Goal: Information Seeking & Learning: Learn about a topic

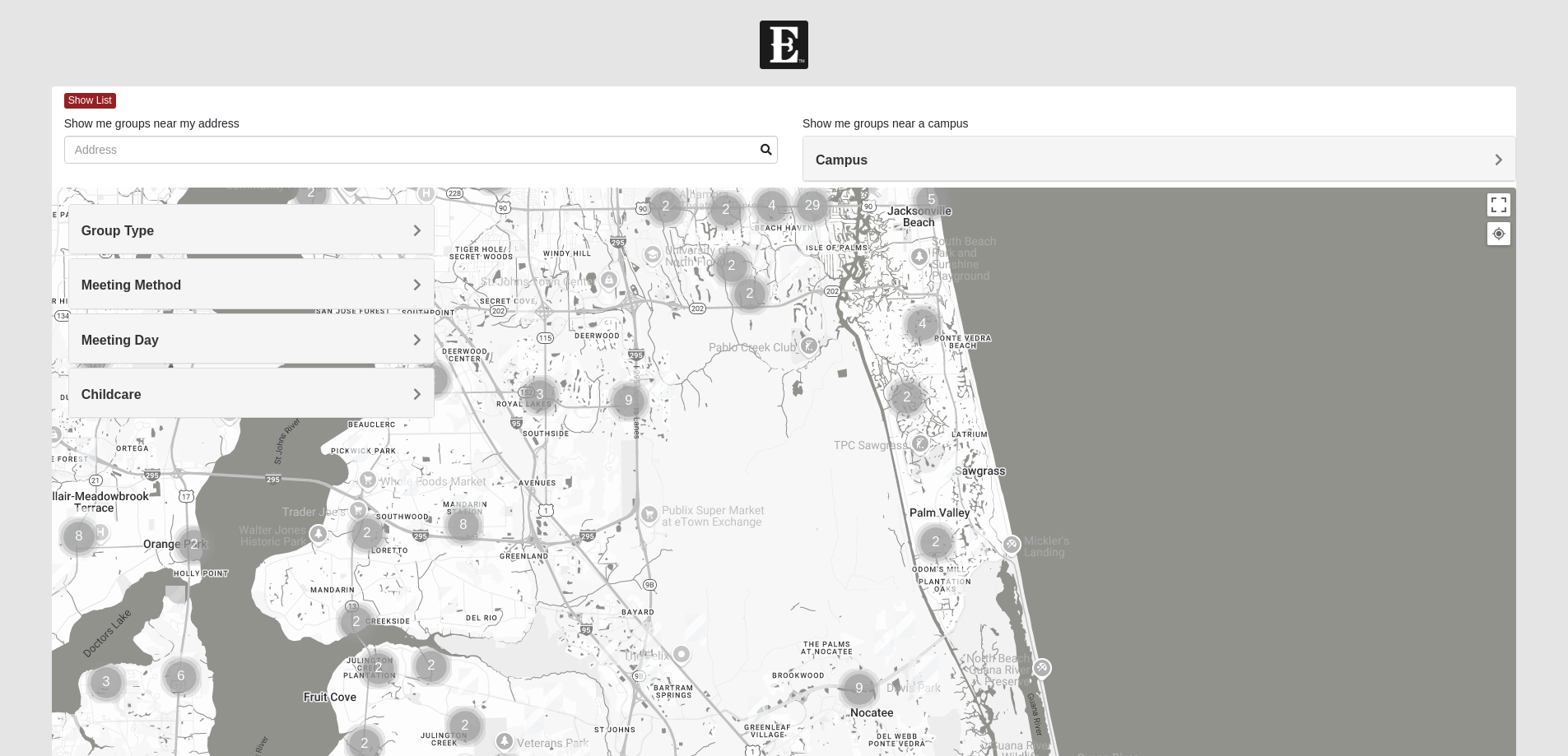
drag, startPoint x: 802, startPoint y: 683, endPoint x: 829, endPoint y: 373, distance: 311.2
click at [829, 373] on div at bounding box center [784, 516] width 1465 height 658
drag, startPoint x: 824, startPoint y: 345, endPoint x: 820, endPoint y: 335, distance: 10.8
click at [820, 335] on div at bounding box center [784, 516] width 1465 height 658
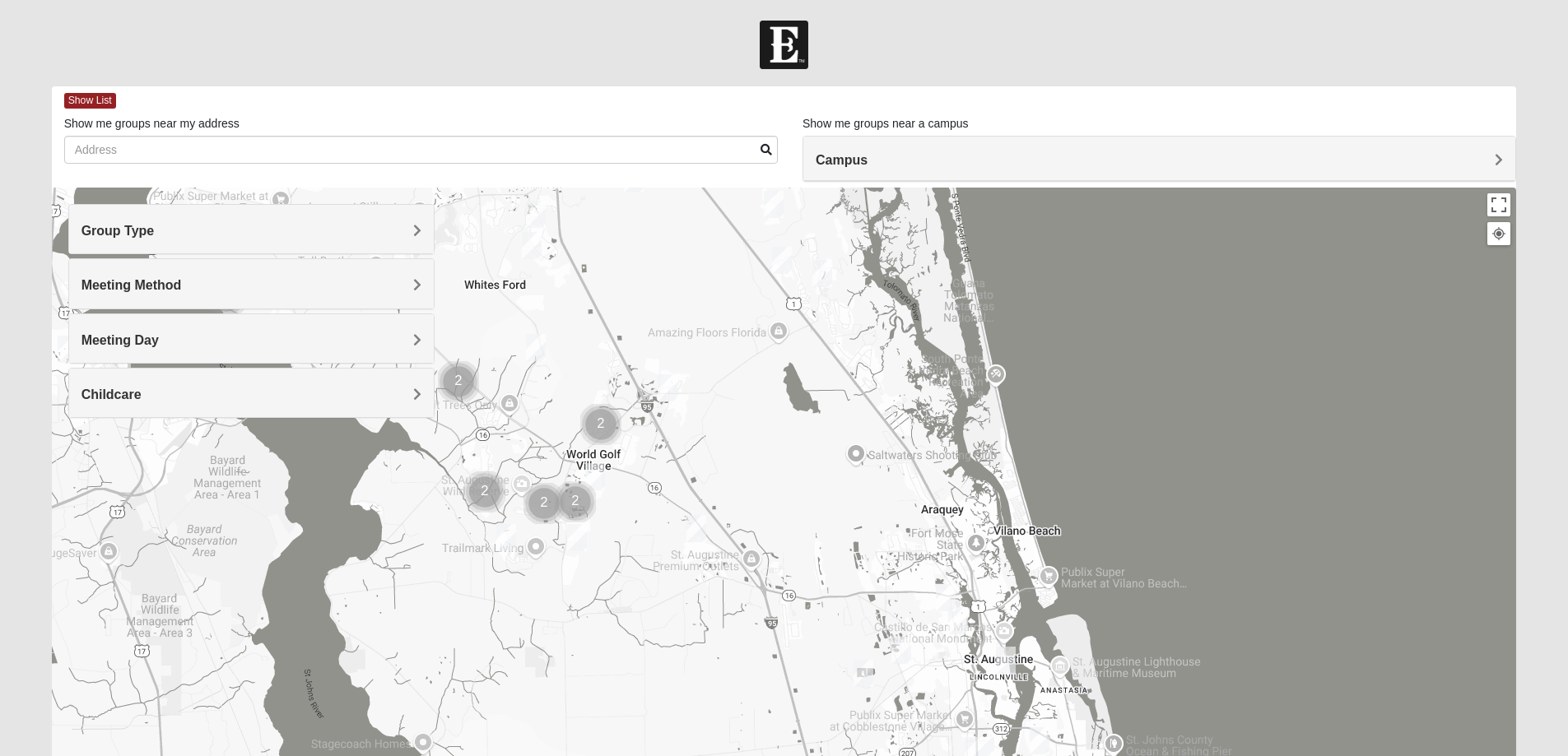
drag, startPoint x: 958, startPoint y: 650, endPoint x: 842, endPoint y: 14, distance: 646.5
click at [842, 14] on body "Log In Find A Group Error Show List Loading Groups" at bounding box center [784, 453] width 1568 height 906
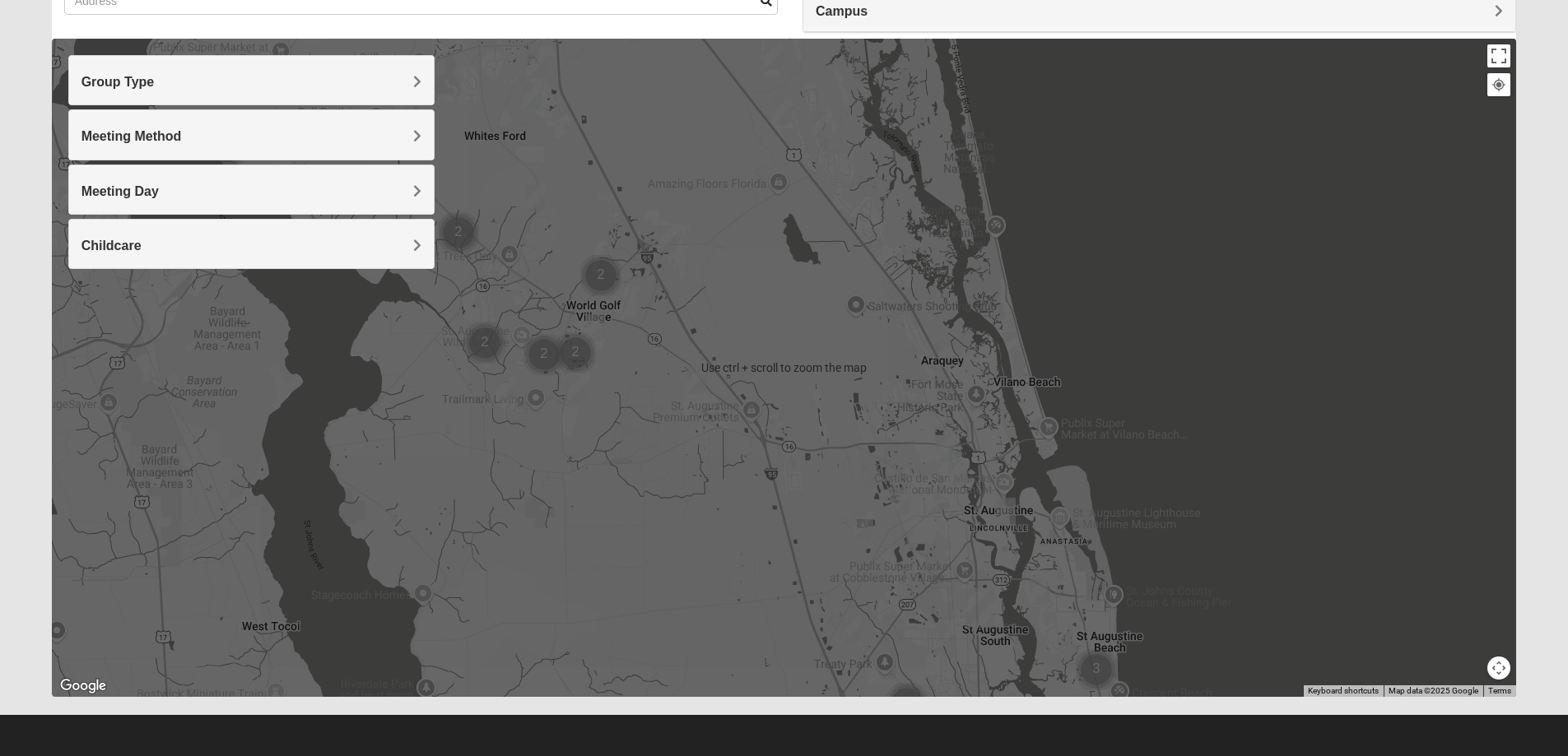
scroll to position [150, 0]
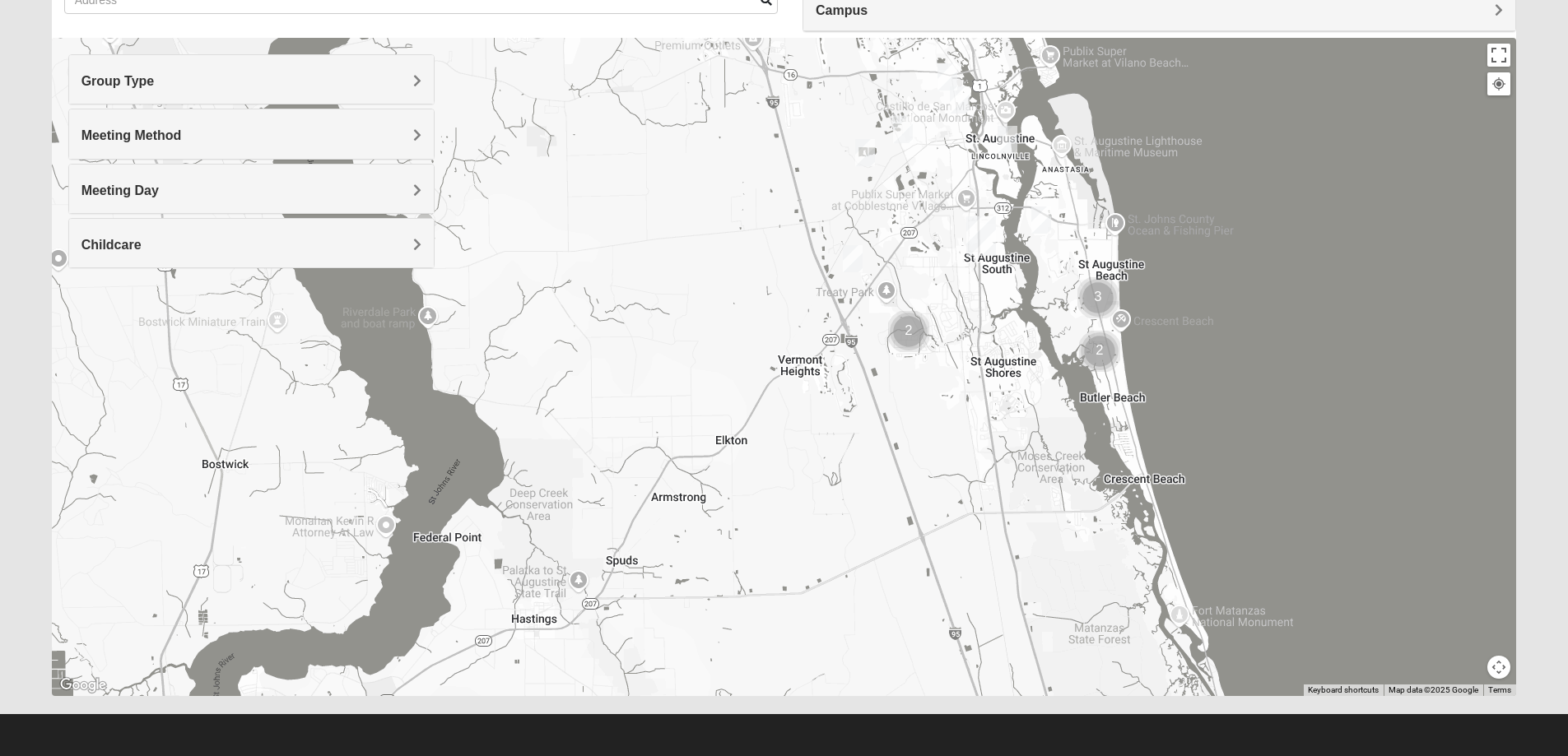
drag, startPoint x: 753, startPoint y: 412, endPoint x: 776, endPoint y: -51, distance: 463.6
click at [776, 0] on html "Log In Find A Group Error Show List Loading Groups" at bounding box center [784, 303] width 1568 height 906
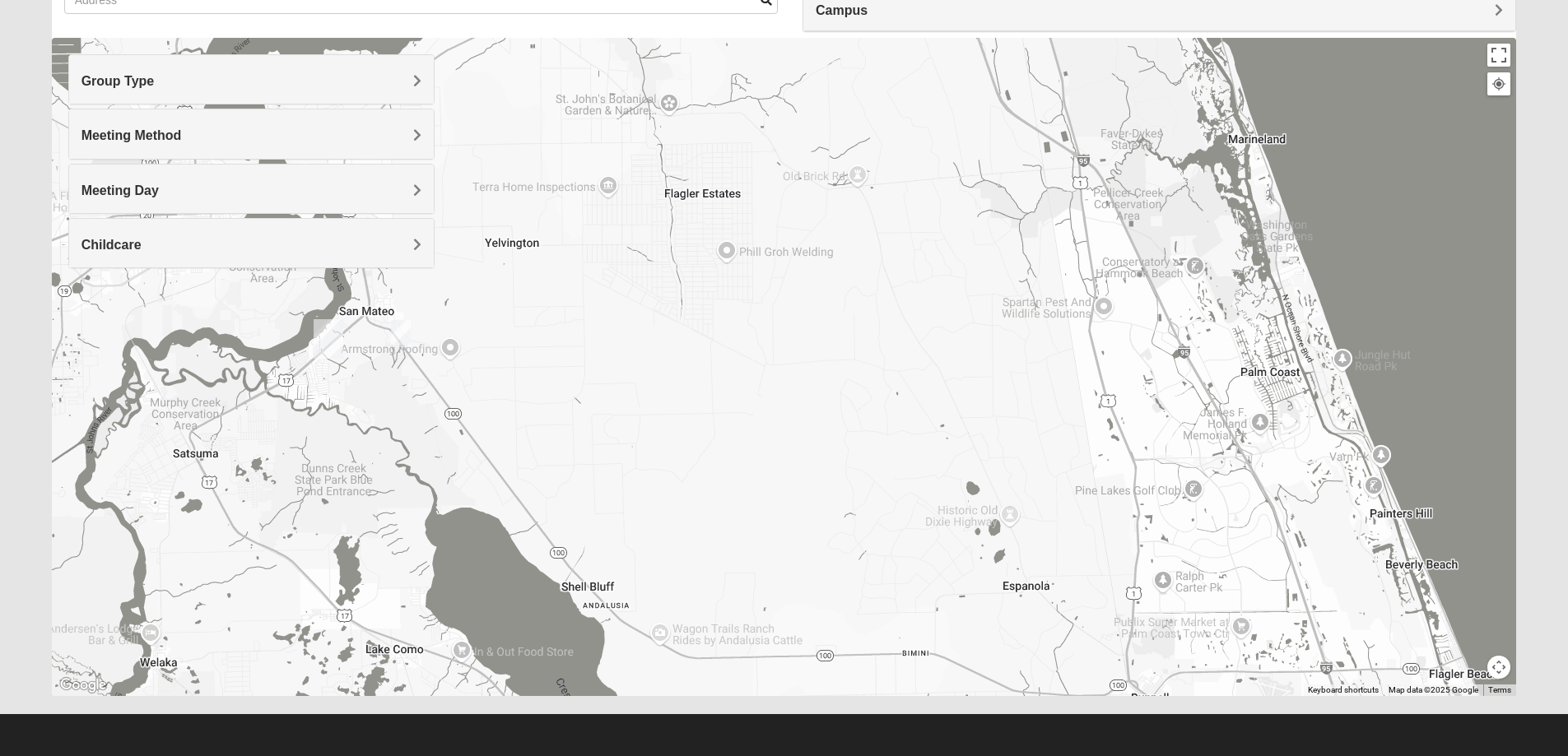
drag, startPoint x: 765, startPoint y: 562, endPoint x: 749, endPoint y: 29, distance: 533.2
click at [749, 29] on div "Show List Loading Groups Keywords Filter Additional Filters Campus [GEOGRAPHIC_…" at bounding box center [784, 316] width 1465 height 759
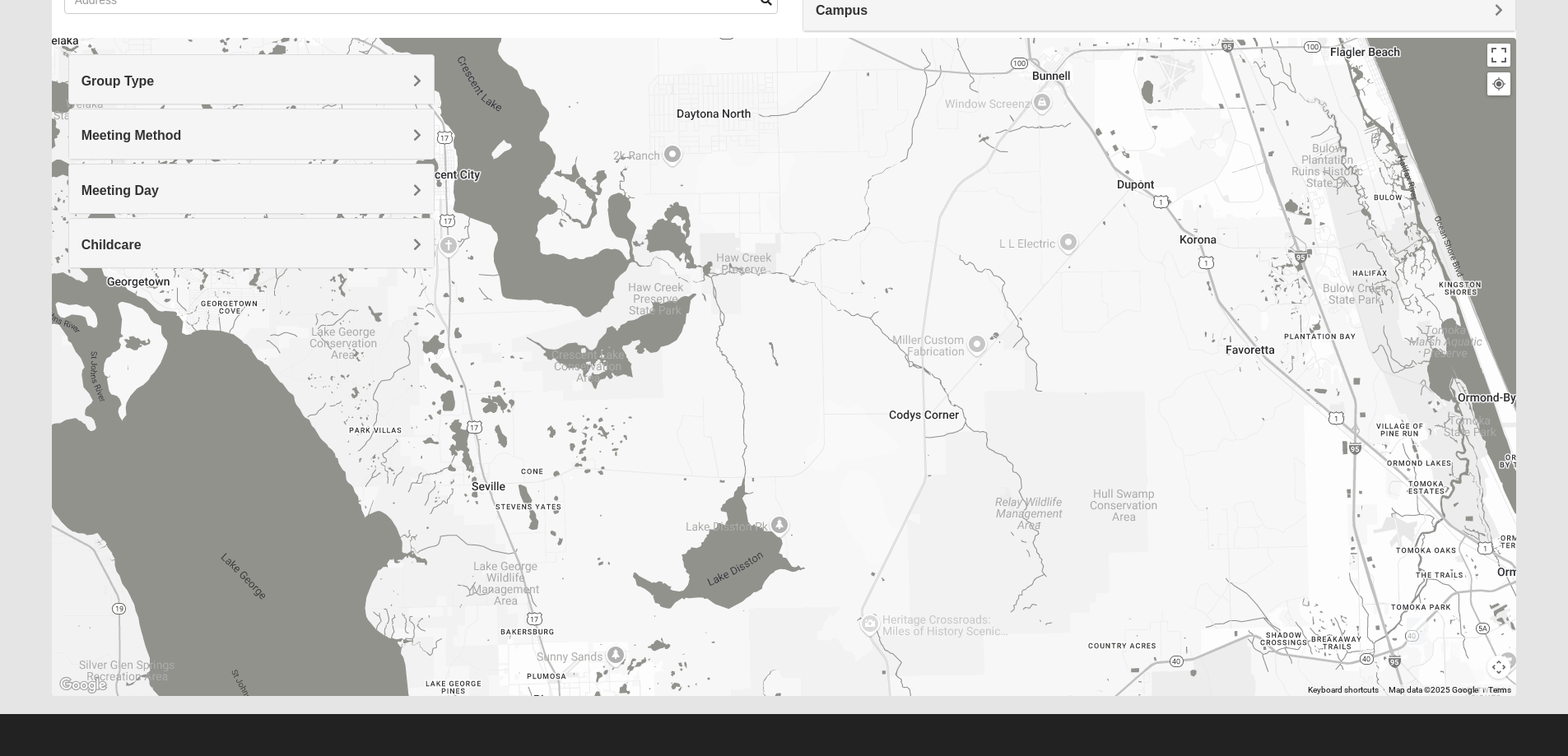
drag, startPoint x: 855, startPoint y: 573, endPoint x: 771, endPoint y: -39, distance: 617.7
click at [771, 0] on html "Log In Find A Group Error Show List Loading Groups" at bounding box center [784, 303] width 1568 height 906
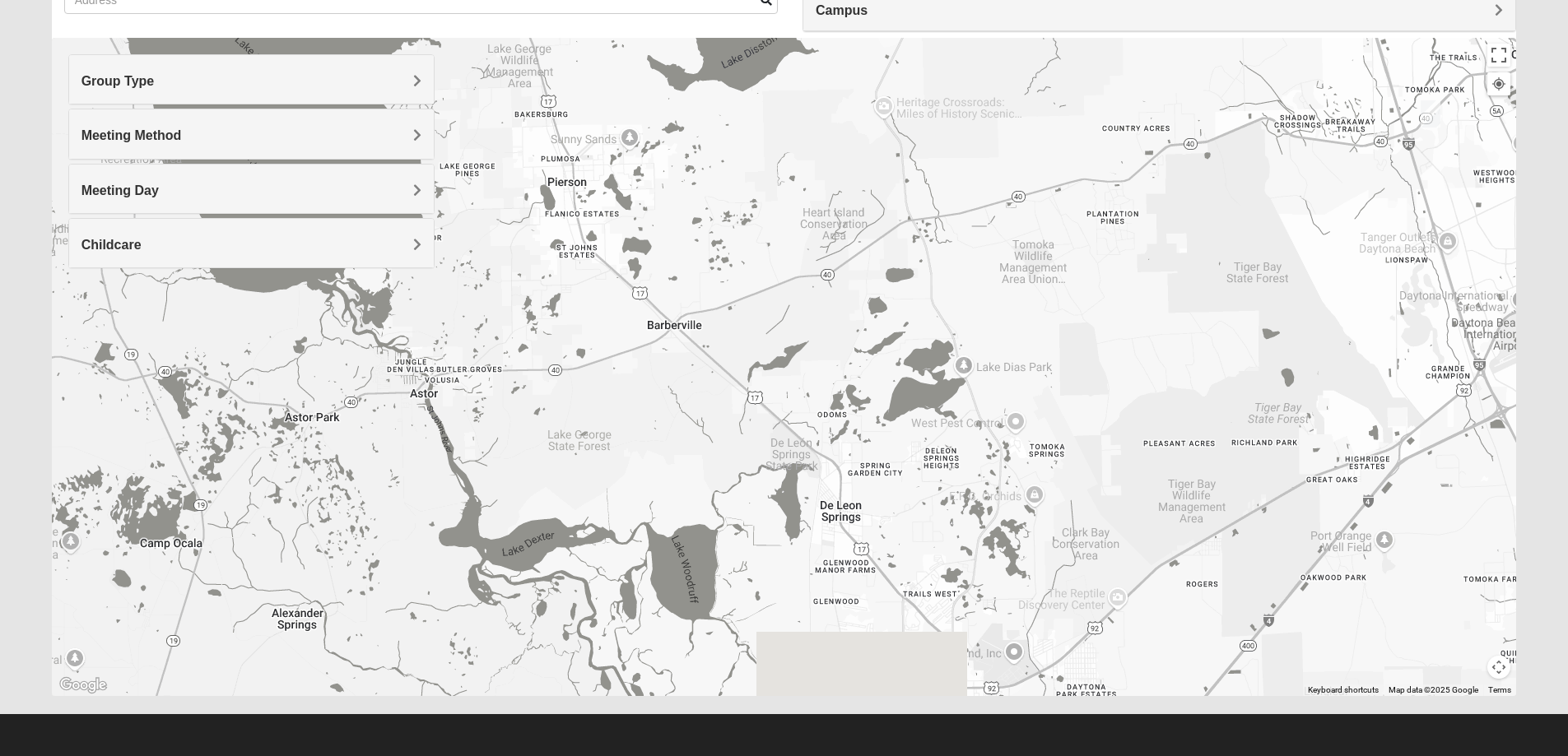
drag, startPoint x: 937, startPoint y: 550, endPoint x: 949, endPoint y: 19, distance: 531.1
click at [949, 19] on div "Show List Loading Groups Keywords Filter Additional Filters Campus [GEOGRAPHIC_…" at bounding box center [784, 316] width 1465 height 759
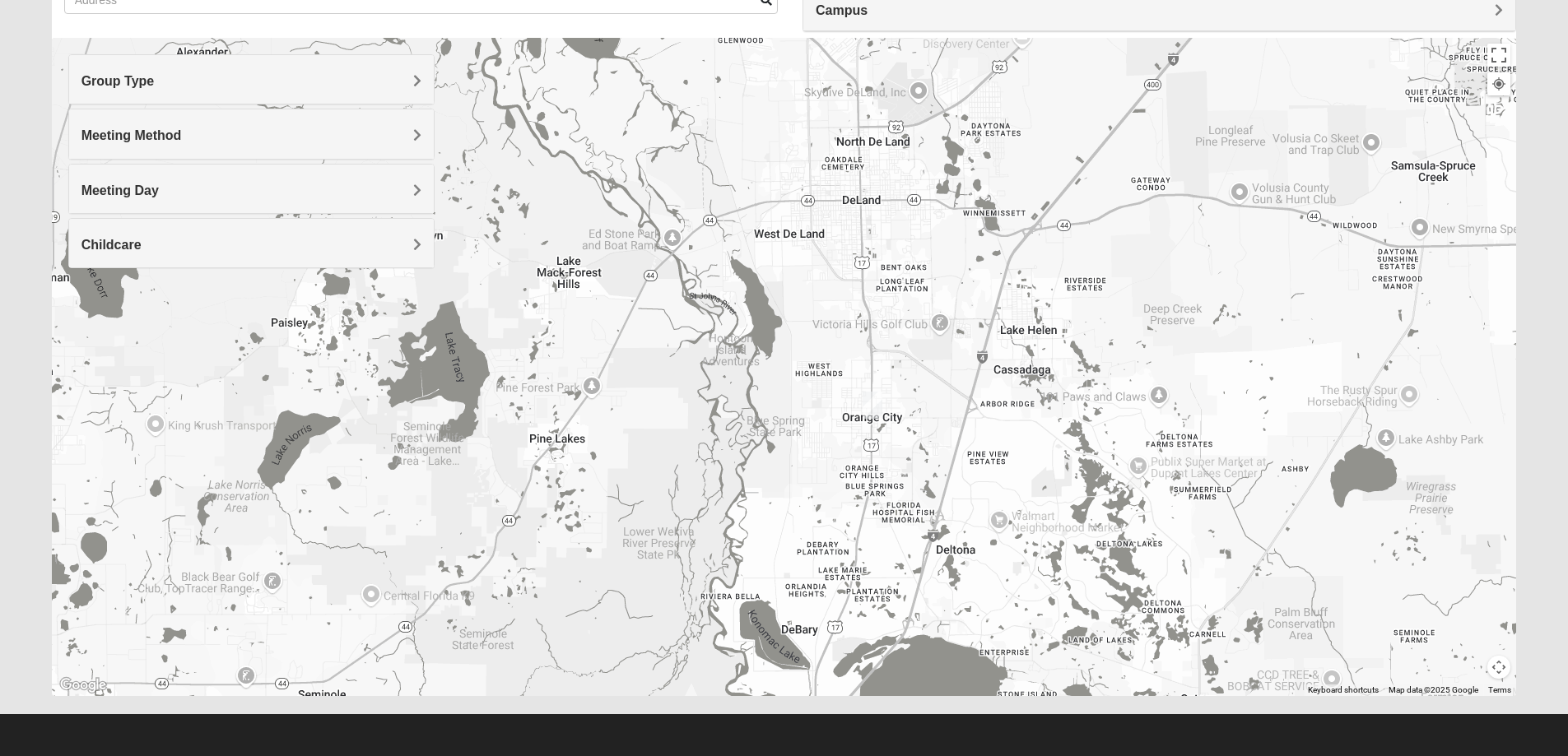
drag, startPoint x: 1078, startPoint y: 505, endPoint x: 990, endPoint y: -32, distance: 544.2
click at [990, 0] on html "Log In Find A Group Error Show List Loading Groups" at bounding box center [784, 303] width 1568 height 906
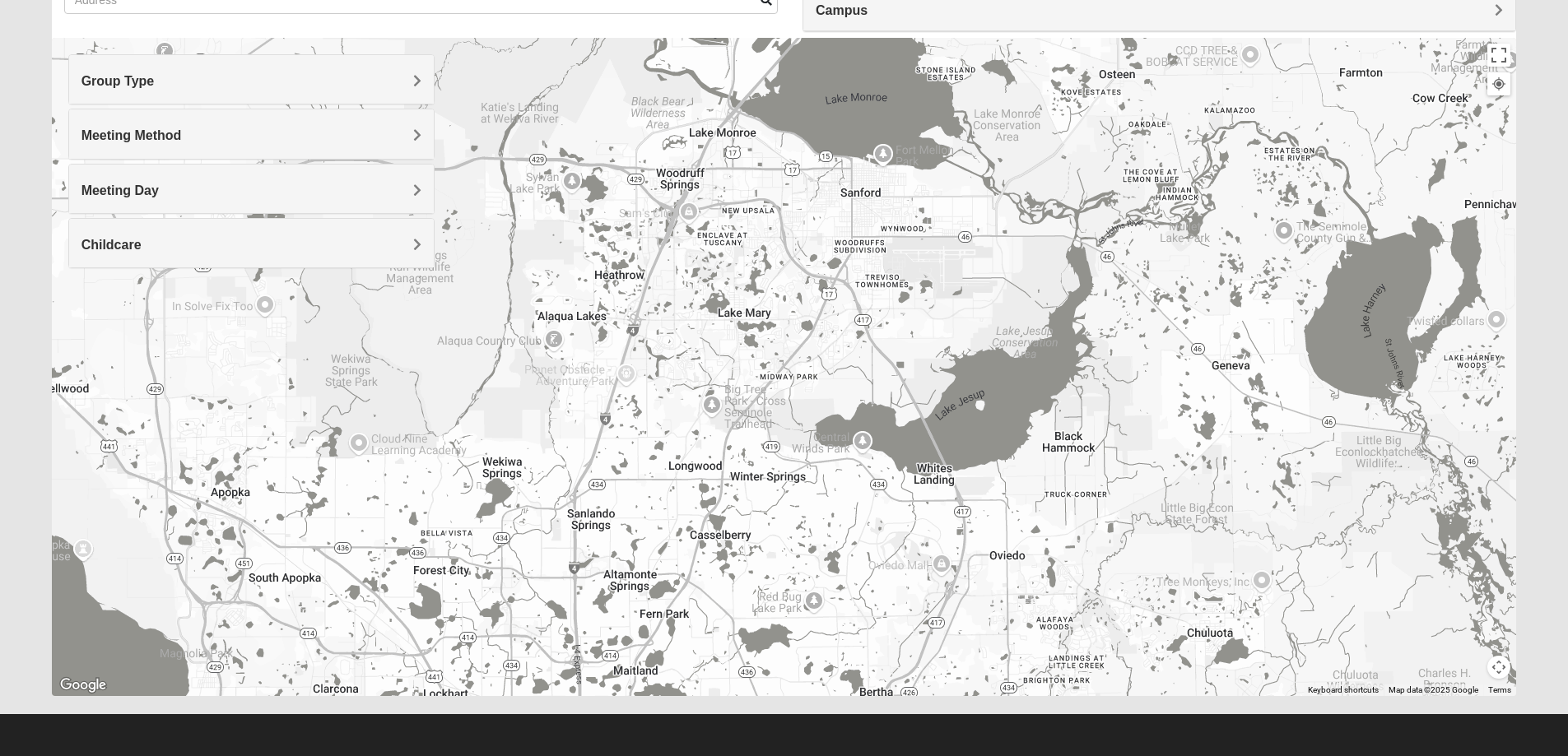
drag, startPoint x: 1064, startPoint y: 533, endPoint x: 978, endPoint y: -100, distance: 638.8
click at [978, 0] on html "Log In Find A Group Error Show List Loading Groups" at bounding box center [784, 303] width 1568 height 906
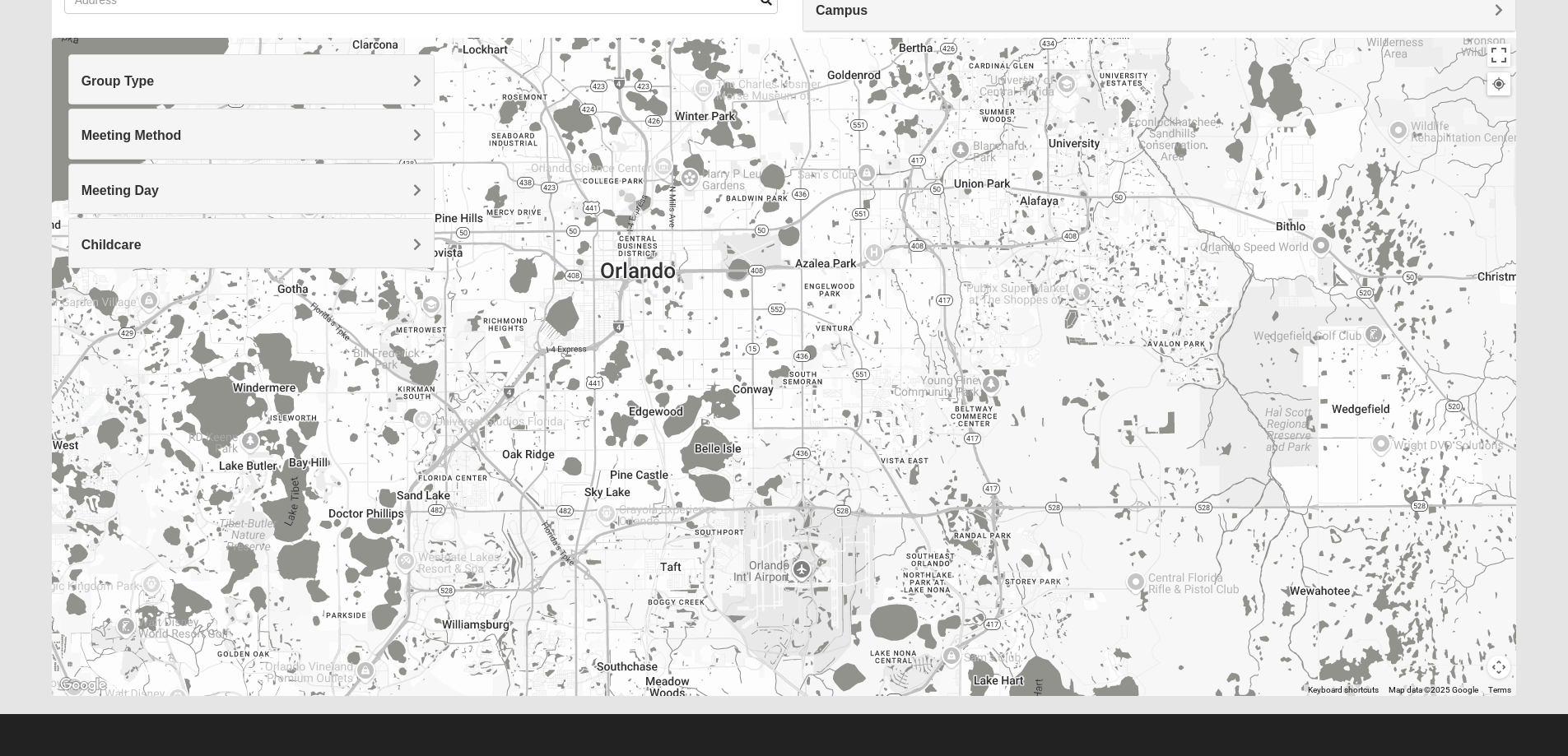
drag, startPoint x: 1183, startPoint y: 544, endPoint x: 1221, endPoint y: -100, distance: 645.1
click at [1221, 0] on html "Log In Find A Group Error Show List Loading Groups" at bounding box center [784, 303] width 1568 height 906
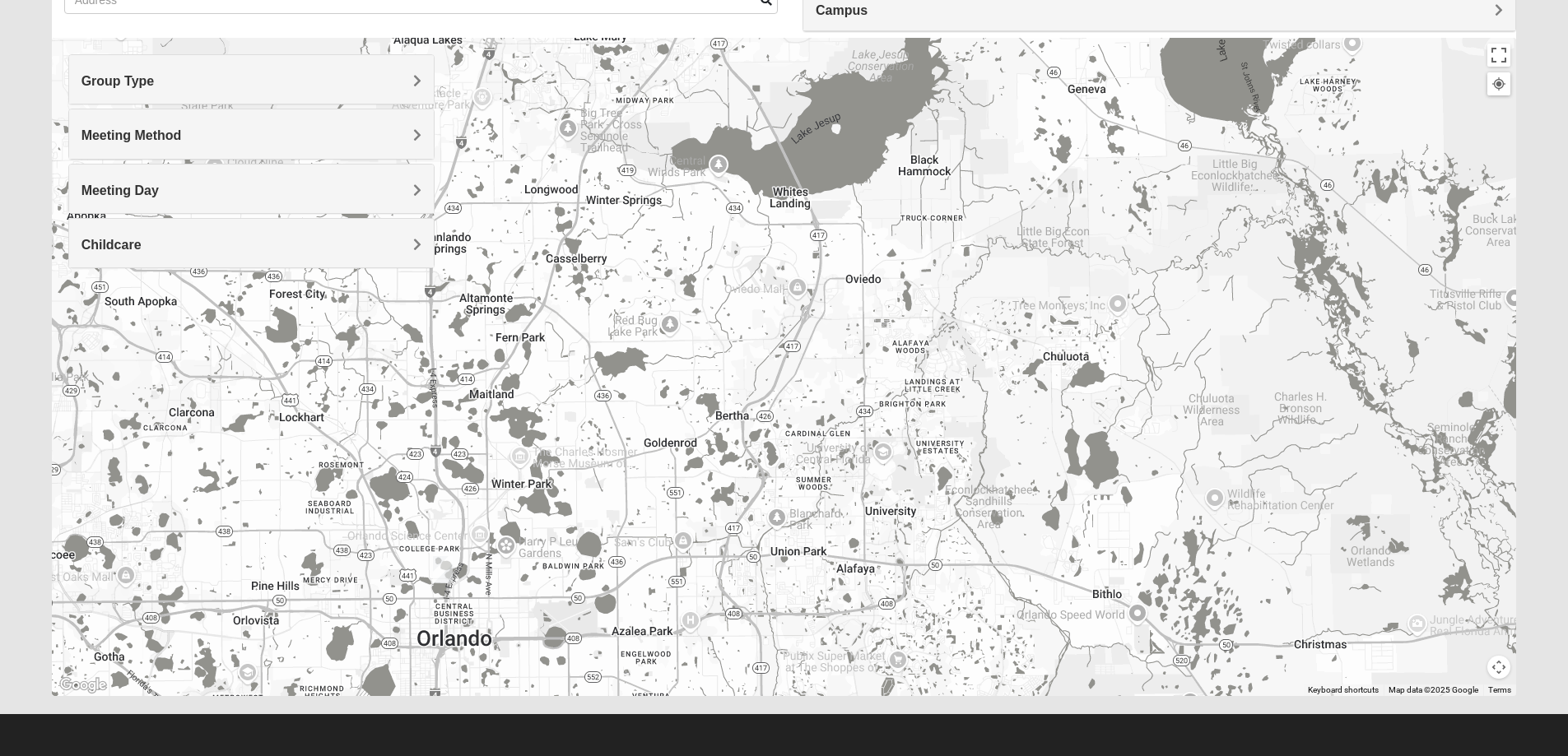
drag, startPoint x: 1068, startPoint y: 284, endPoint x: 886, endPoint y: 651, distance: 409.6
click at [886, 651] on div at bounding box center [784, 367] width 1465 height 658
click at [441, 569] on img "Online Mixed Seitz 32804" at bounding box center [441, 570] width 33 height 40
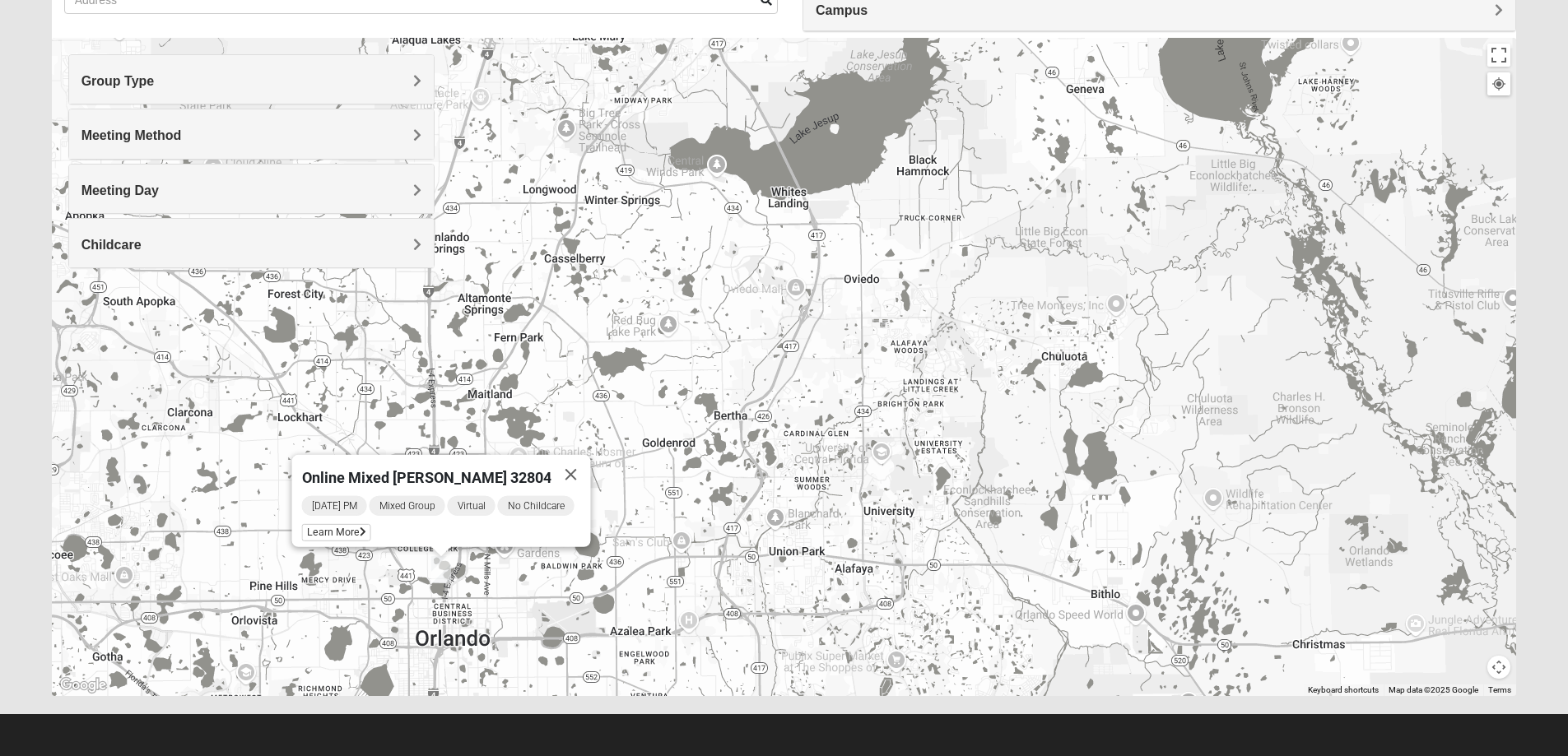
click at [786, 451] on div "Online Mixed [PERSON_NAME] 32804 [DATE] PM Mixed Group Virtual No Childcare Lea…" at bounding box center [784, 367] width 1465 height 658
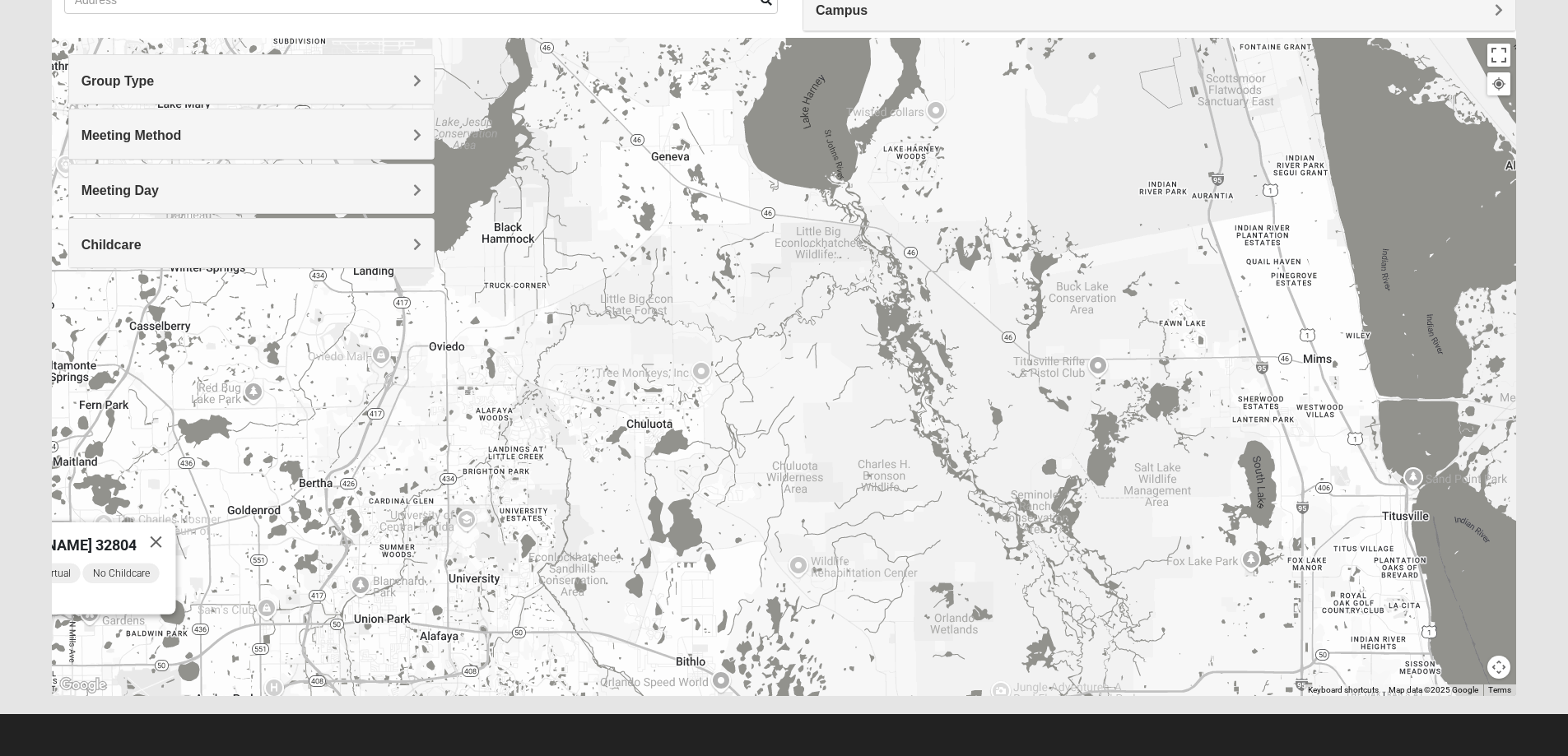
drag, startPoint x: 1135, startPoint y: 360, endPoint x: 718, endPoint y: 428, distance: 422.5
click at [719, 428] on div "Online Mixed [PERSON_NAME] 32804 [DATE] PM Mixed Group Virtual No Childcare Lea…" at bounding box center [784, 367] width 1465 height 658
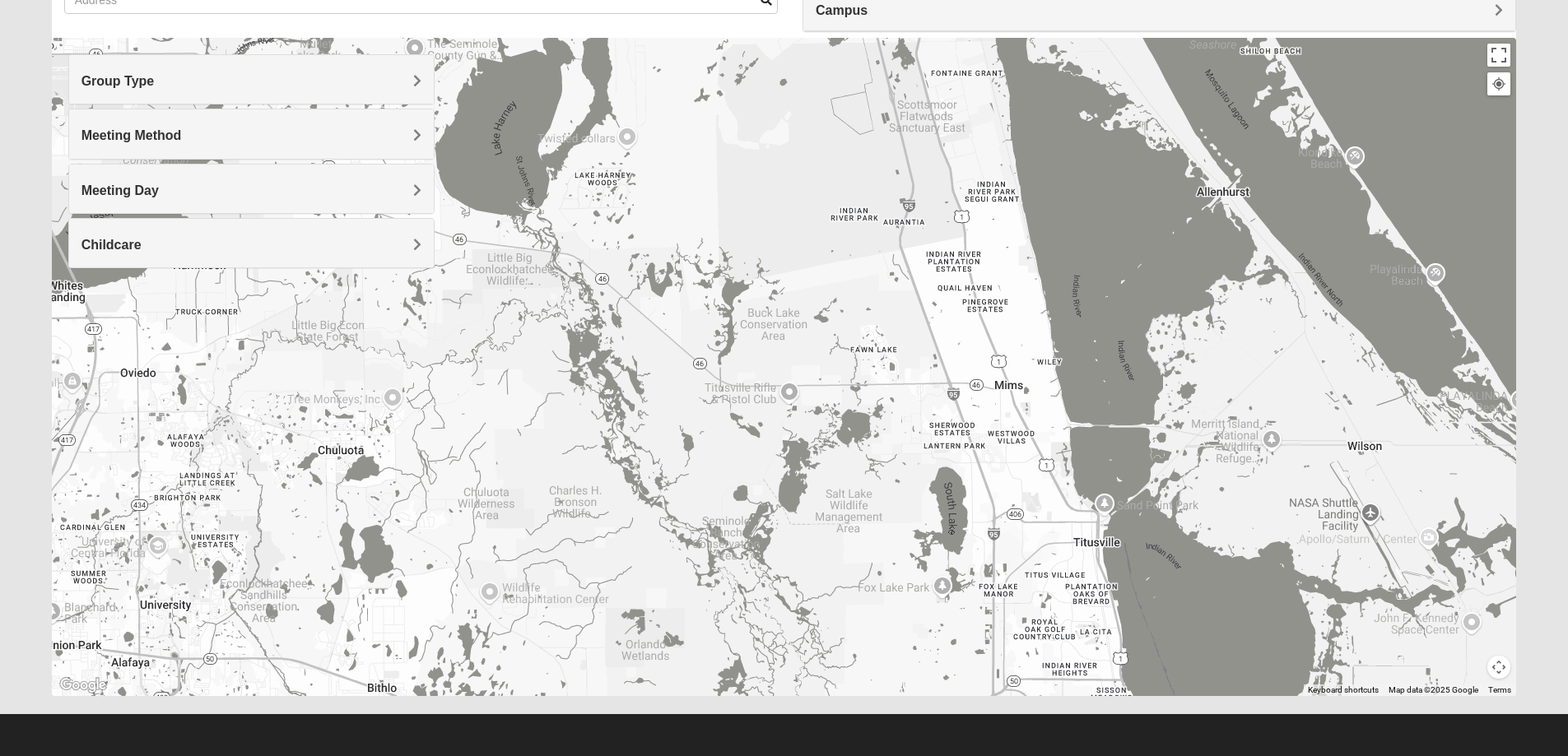
drag, startPoint x: 1190, startPoint y: 422, endPoint x: 875, endPoint y: 451, distance: 316.3
click at [875, 451] on div "Online Mixed [PERSON_NAME] 32804 [DATE] PM Mixed Group Virtual No Childcare Lea…" at bounding box center [784, 367] width 1465 height 658
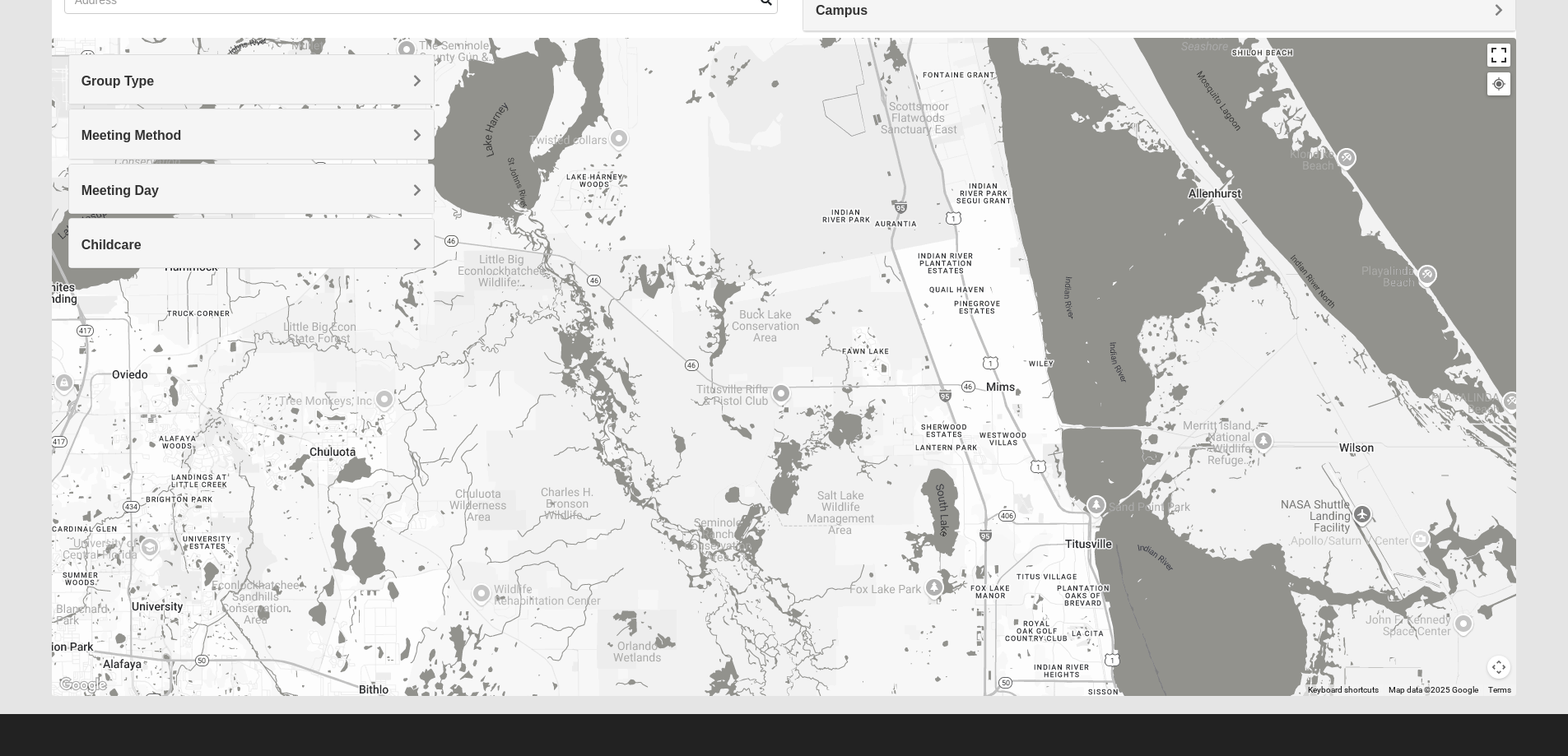
click at [1495, 54] on button "Toggle fullscreen view" at bounding box center [1499, 55] width 23 height 23
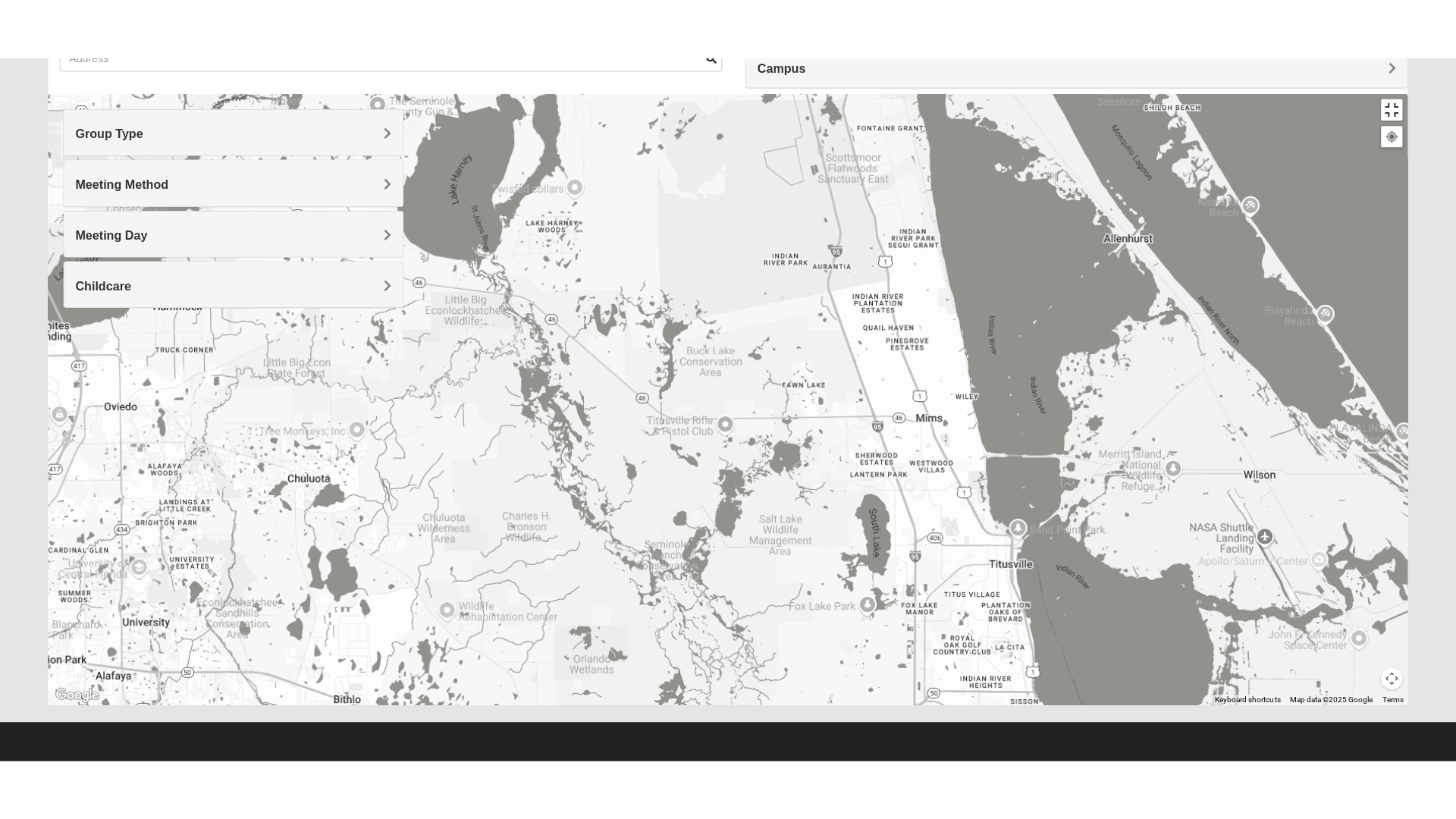
scroll to position [16, 0]
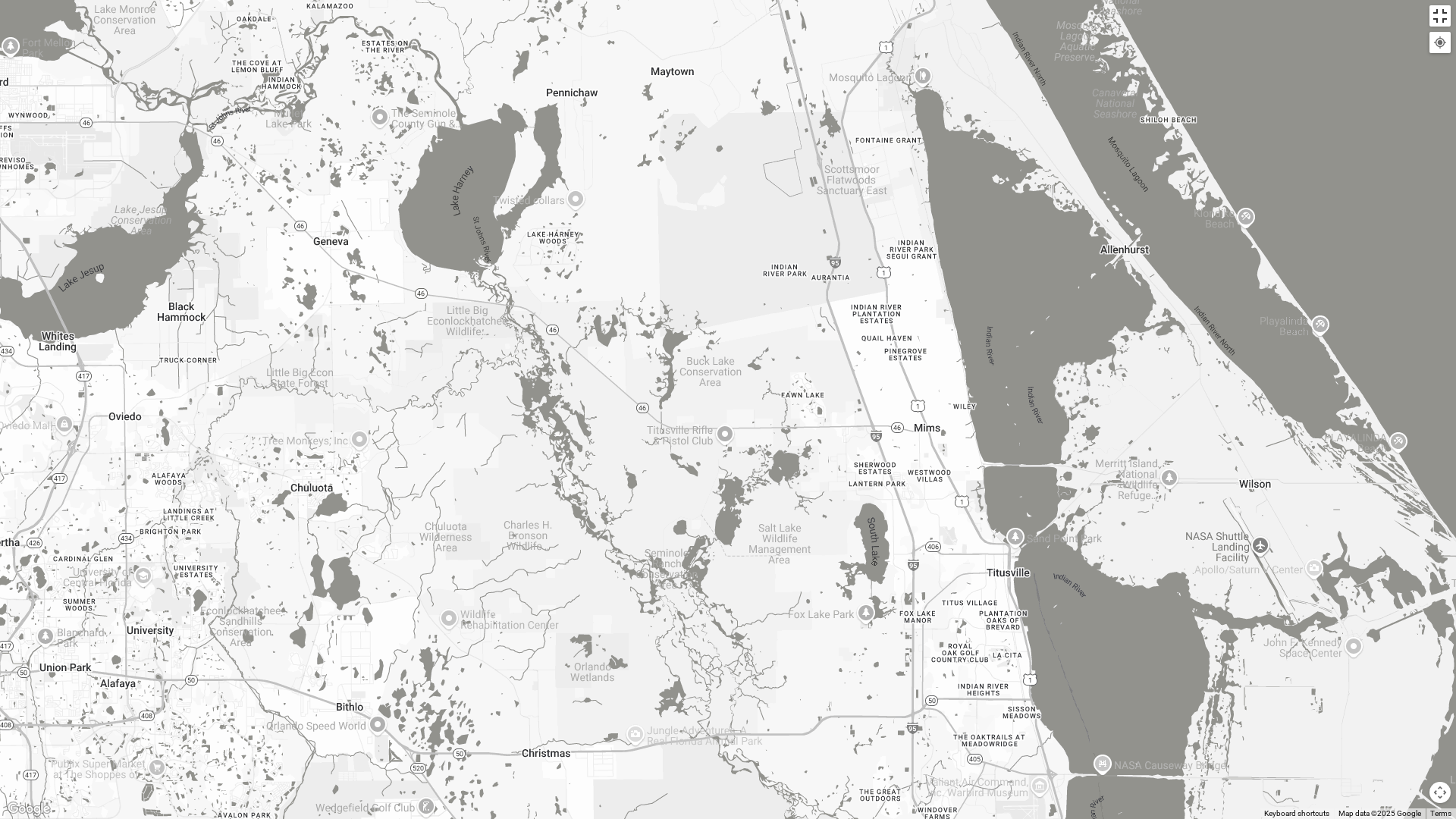
click at [1450, 19] on button "Toggle fullscreen view" at bounding box center [1440, 16] width 21 height 21
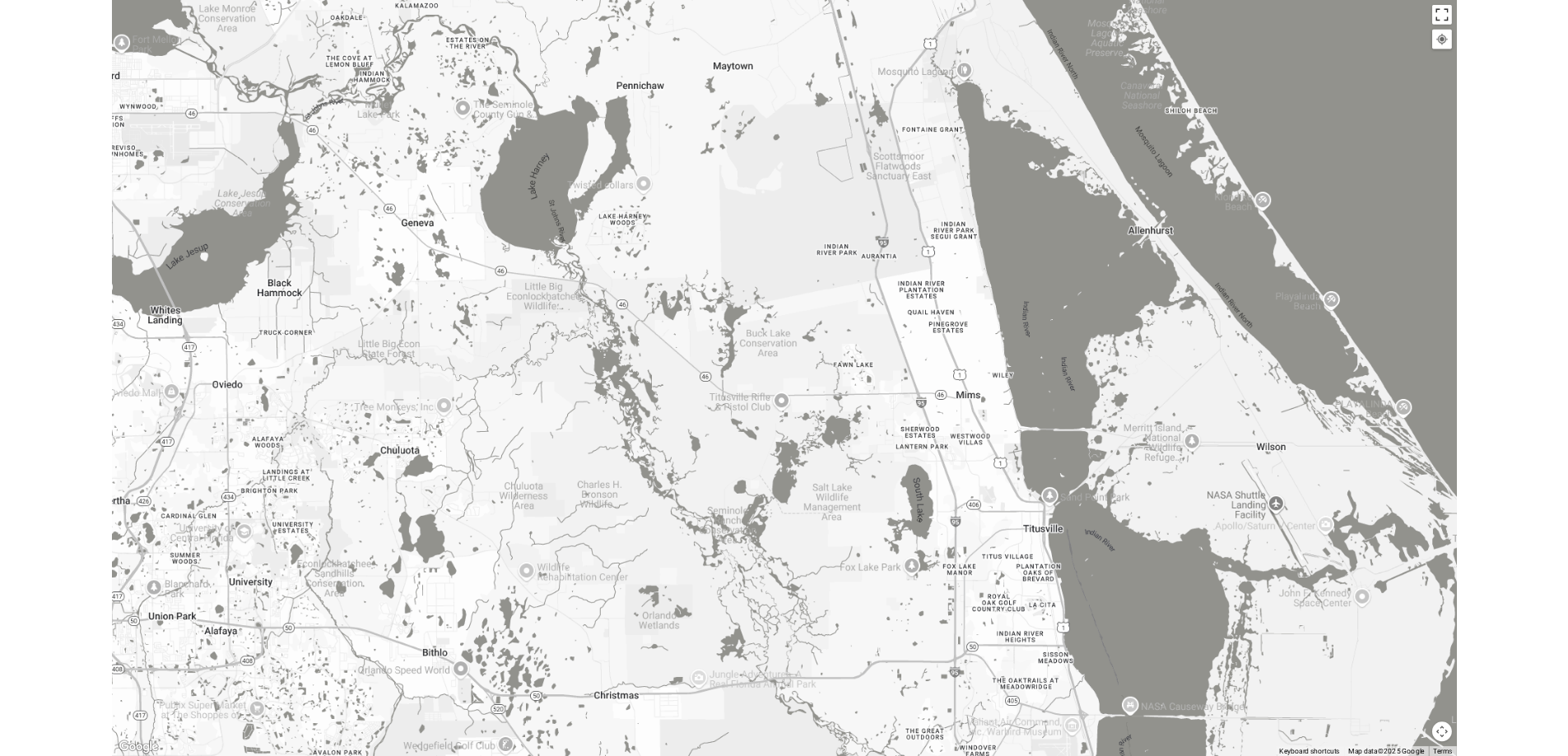
scroll to position [150, 0]
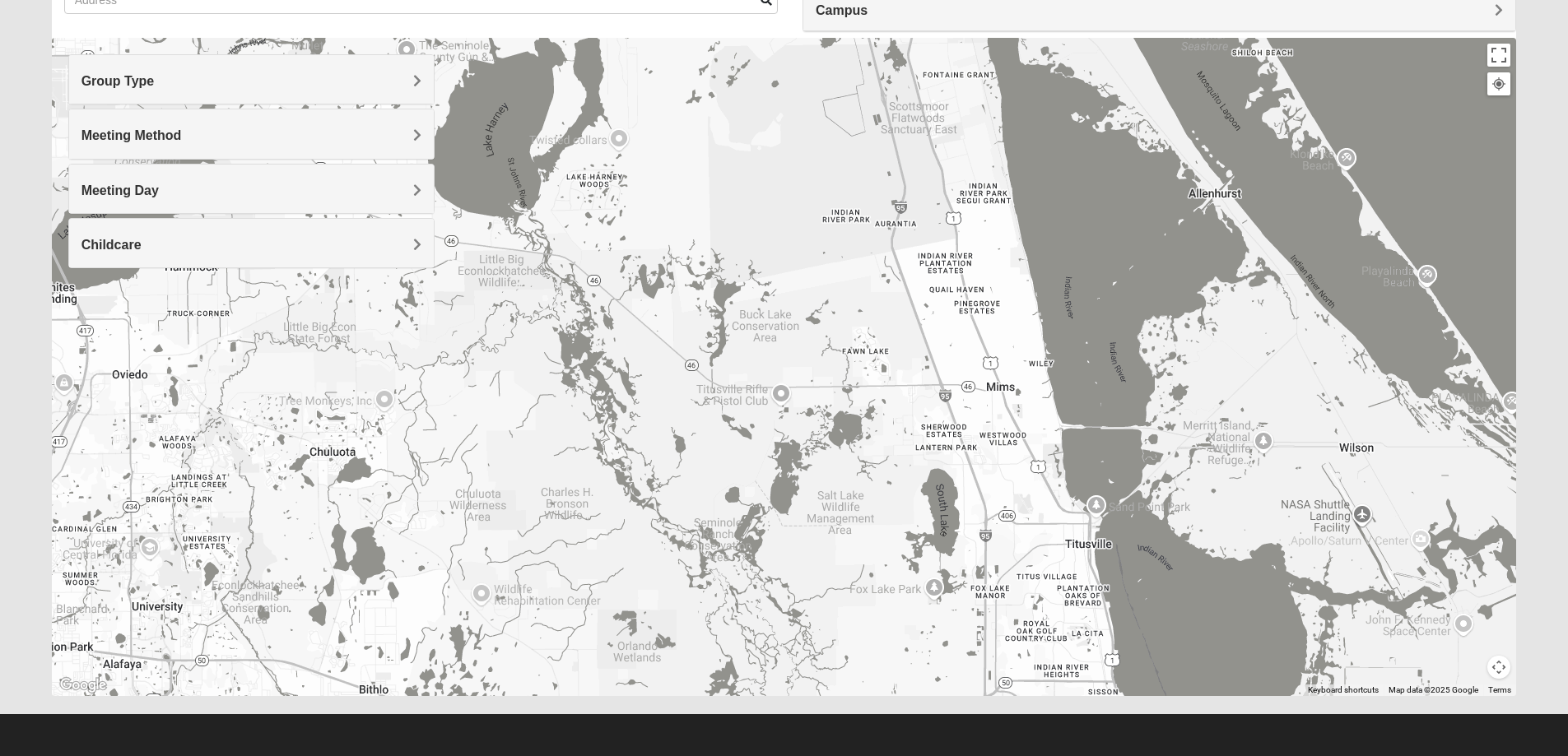
click at [1498, 89] on div at bounding box center [1499, 84] width 15 height 15
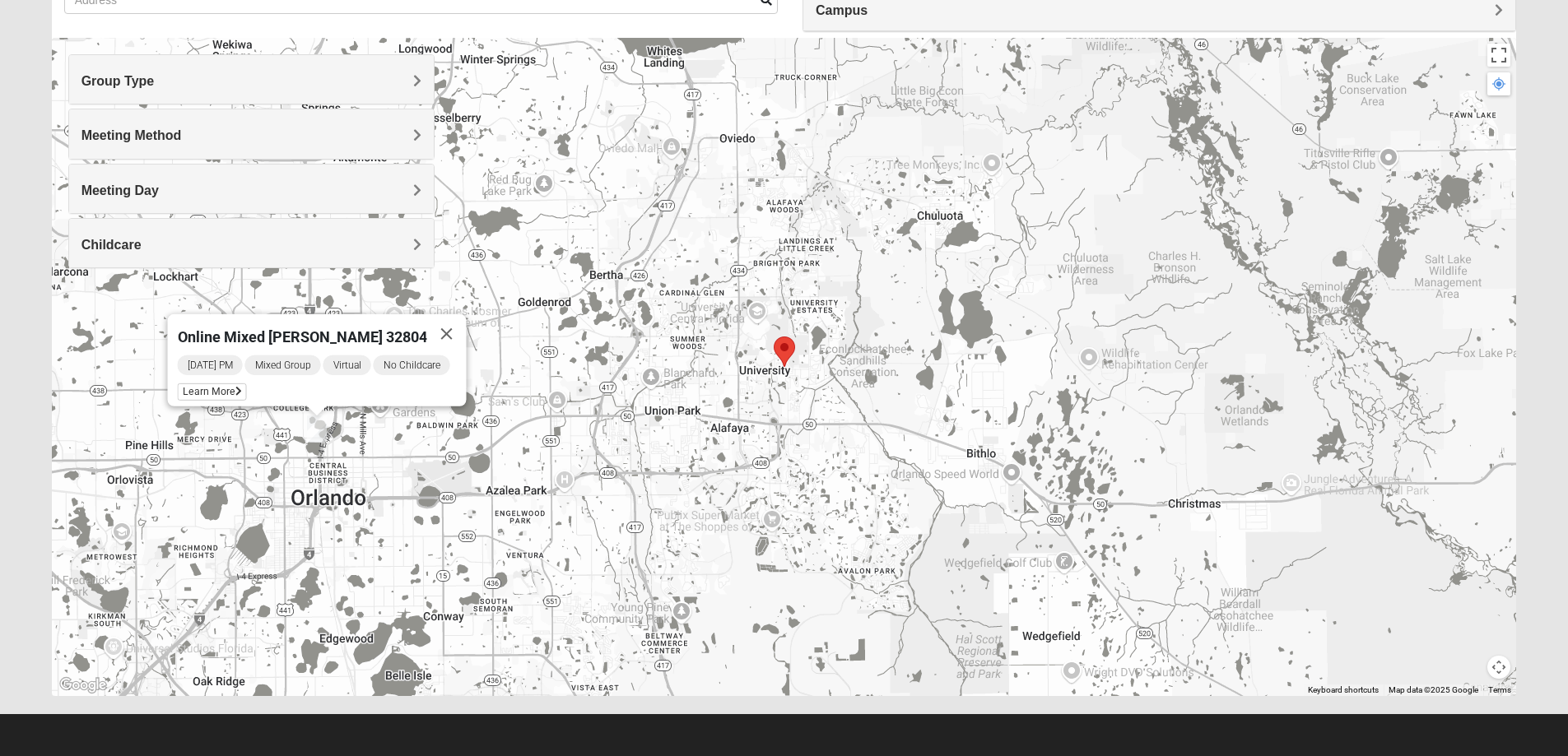
click at [686, 396] on div "Online Mixed [PERSON_NAME] 32804 [DATE] PM Mixed Group Virtual No Childcare Lea…" at bounding box center [784, 367] width 1465 height 658
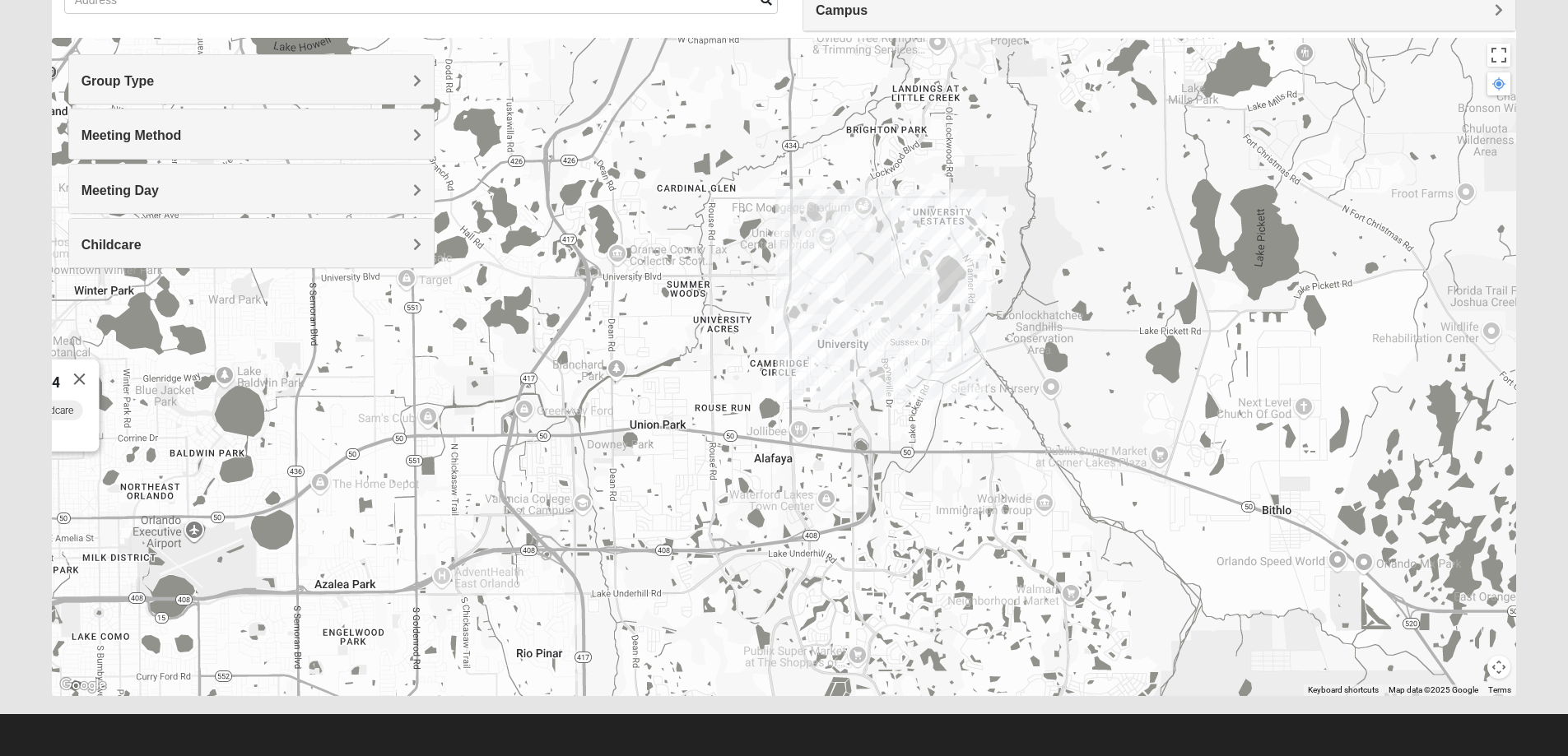
click at [694, 390] on div "Online Mixed [PERSON_NAME] 32804 [DATE] PM Mixed Group Virtual No Childcare Lea…" at bounding box center [784, 367] width 1465 height 658
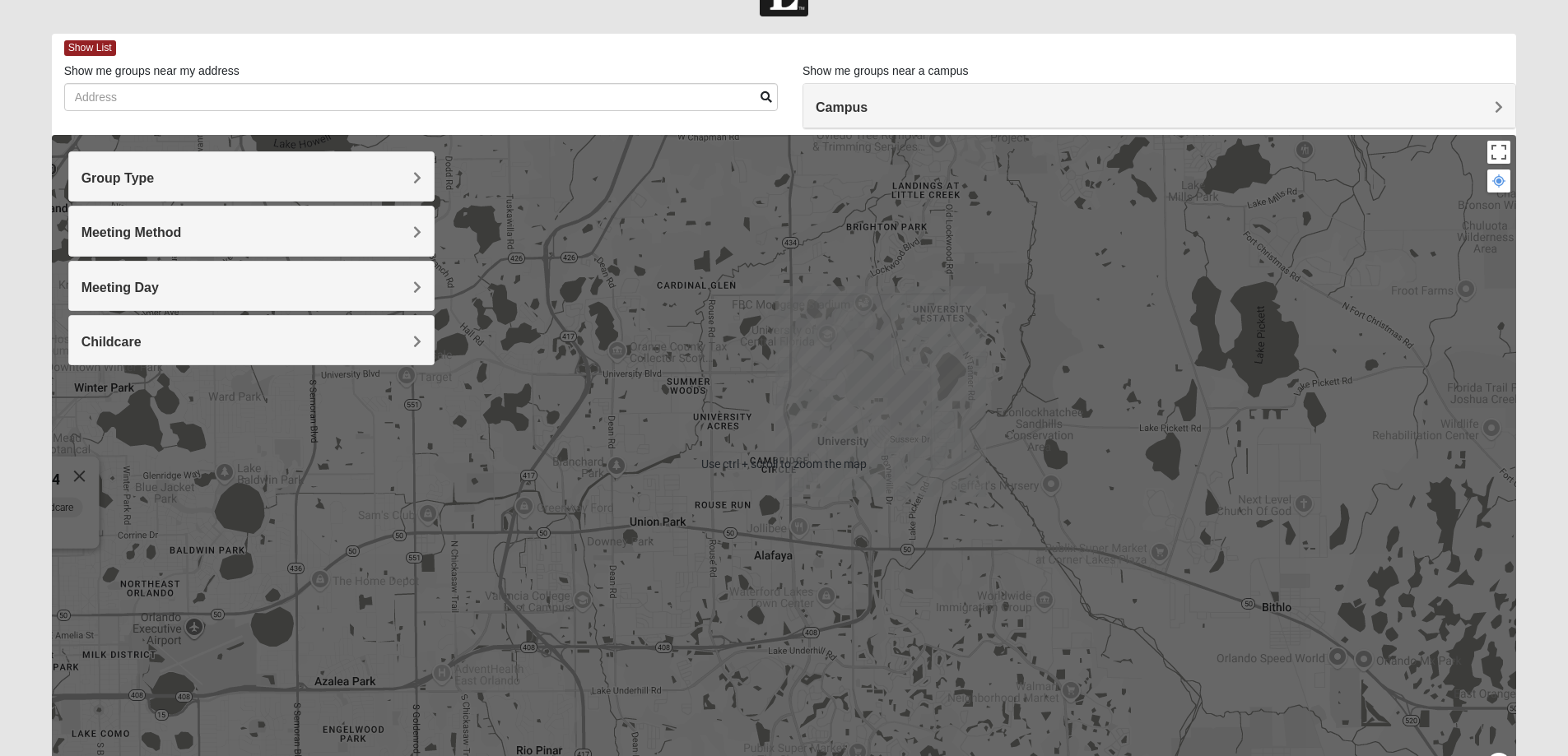
scroll to position [0, 0]
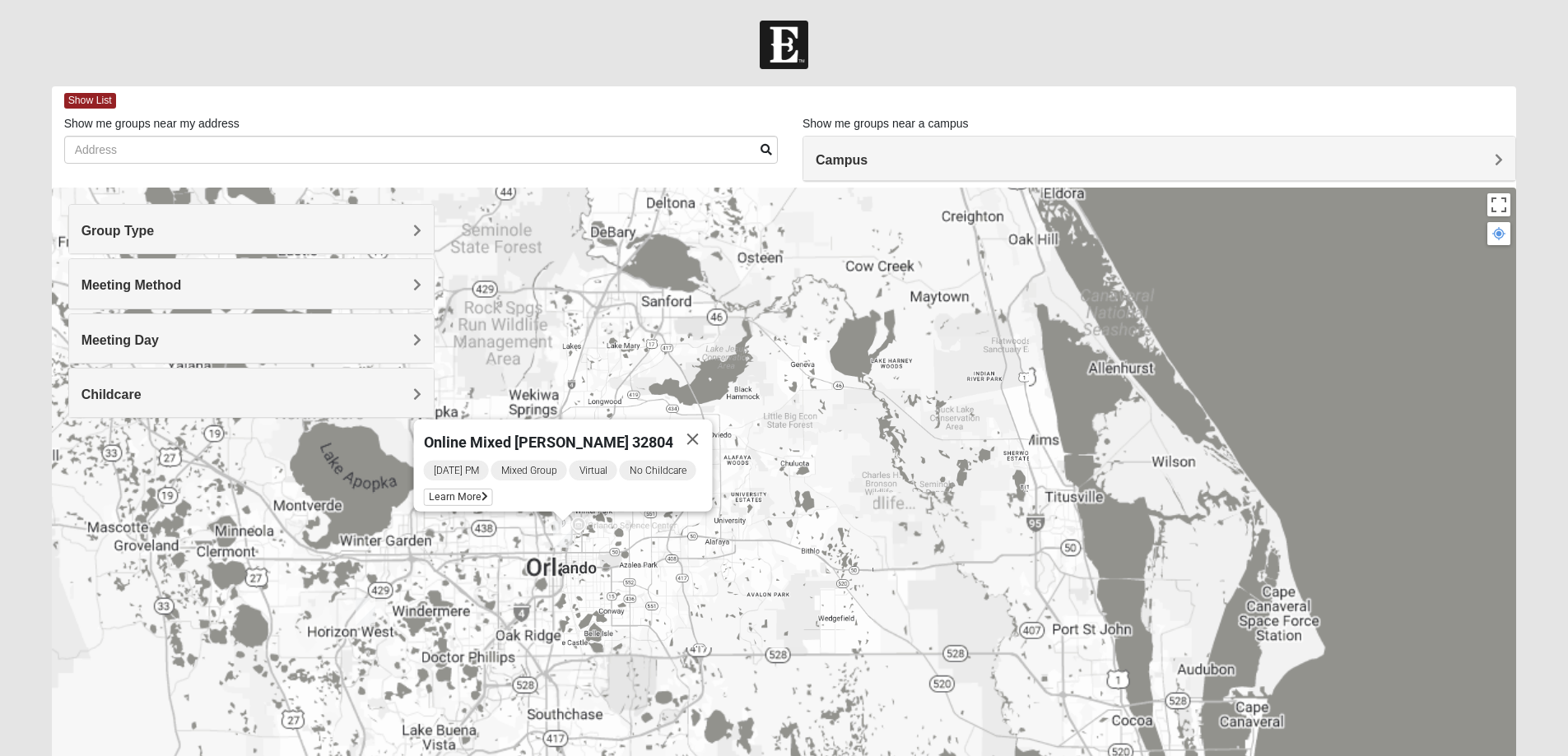
click at [704, 526] on div "Online Mixed [PERSON_NAME] 32804 [DATE] PM Mixed Group Virtual No Childcare Lea…" at bounding box center [784, 516] width 1465 height 658
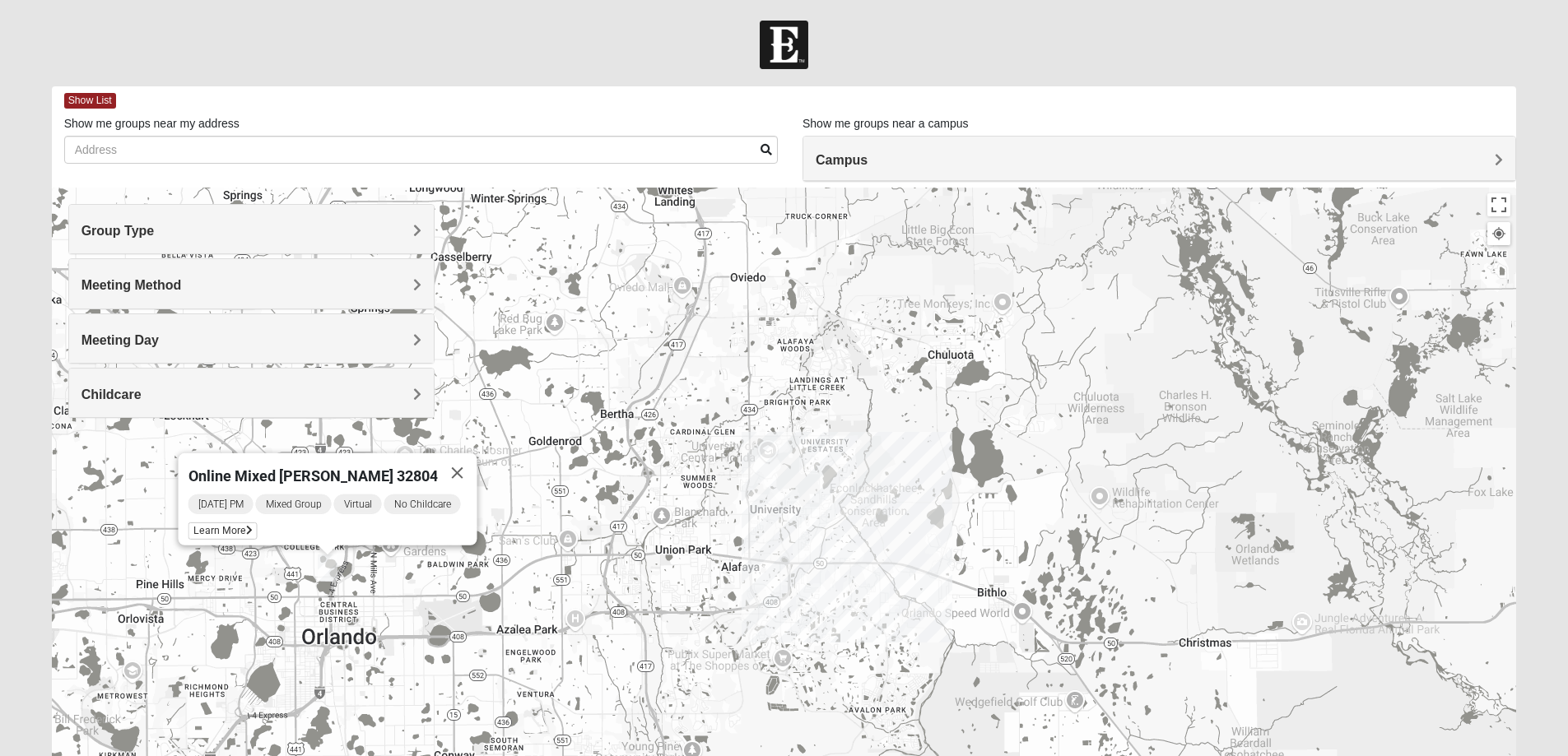
click at [681, 532] on div "Online Mixed [PERSON_NAME] 32804 [DATE] PM Mixed Group Virtual No Childcare Lea…" at bounding box center [784, 516] width 1465 height 658
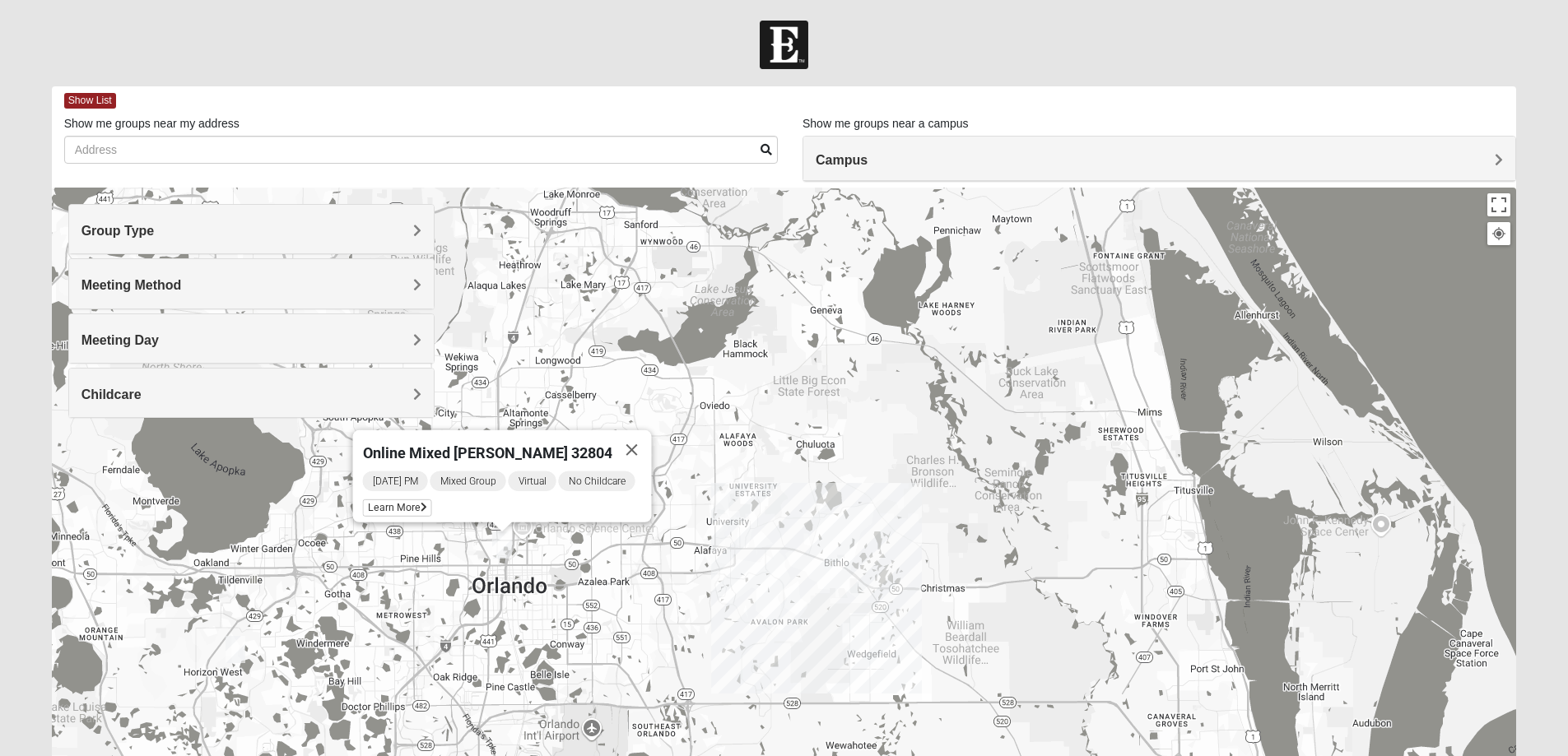
click at [237, 649] on img "Mixed Lange 34787" at bounding box center [235, 650] width 33 height 40
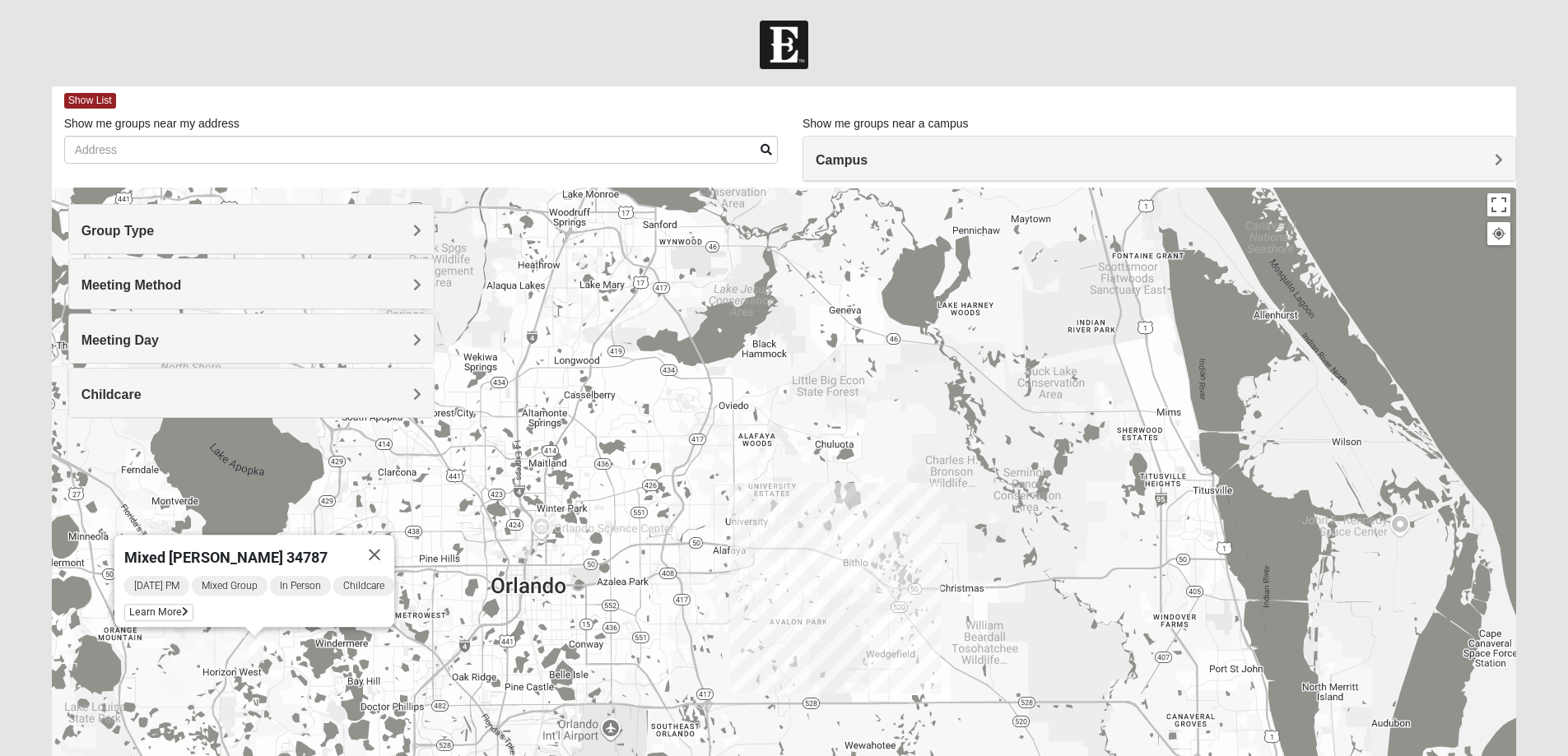
click at [527, 548] on img "Online Mixed Seitz 32804" at bounding box center [521, 545] width 33 height 40
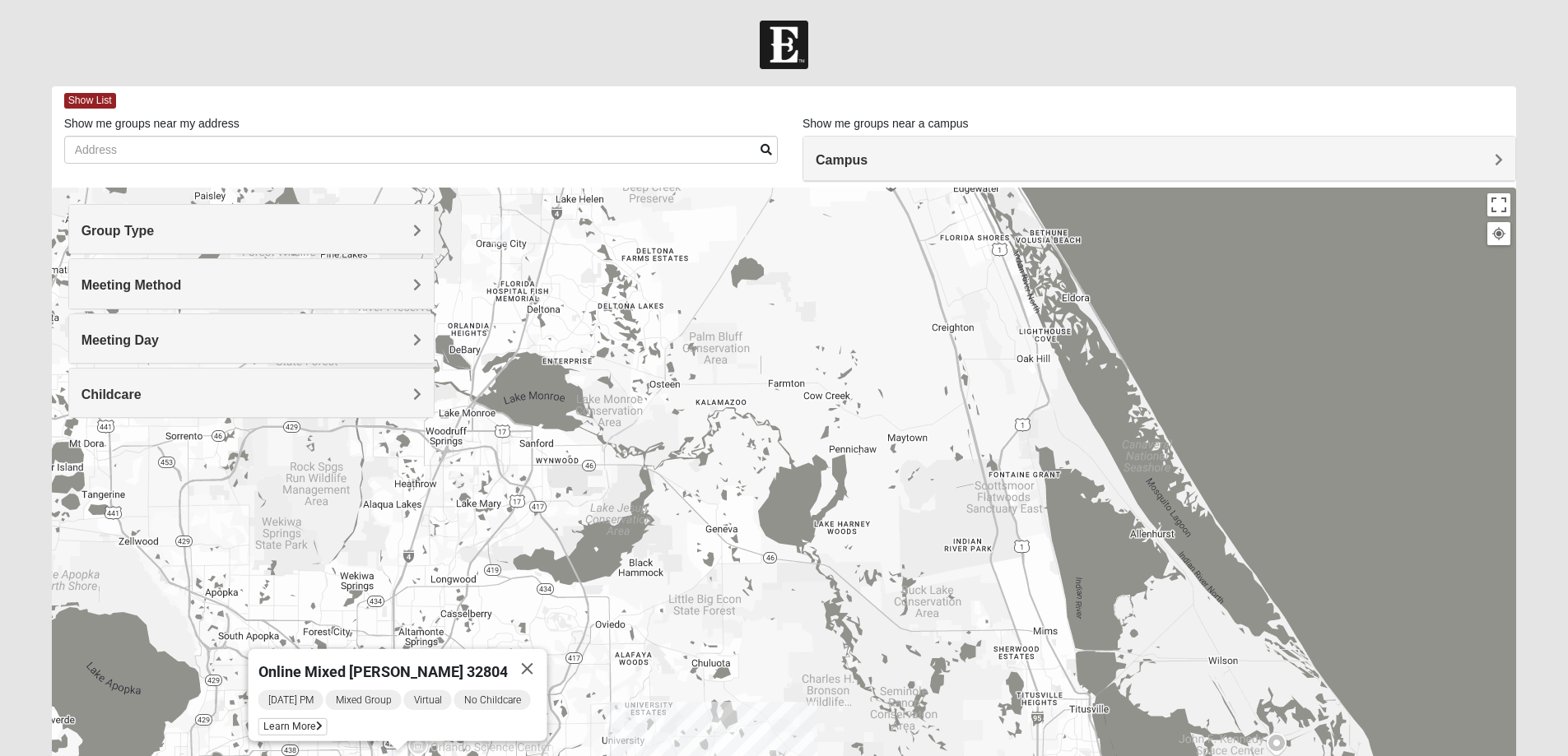
drag, startPoint x: 887, startPoint y: 443, endPoint x: 781, endPoint y: 701, distance: 278.9
click at [781, 701] on div "Online Mixed [PERSON_NAME] 32804 [DATE] PM Mixed Group Virtual No Childcare Lea…" at bounding box center [784, 516] width 1465 height 658
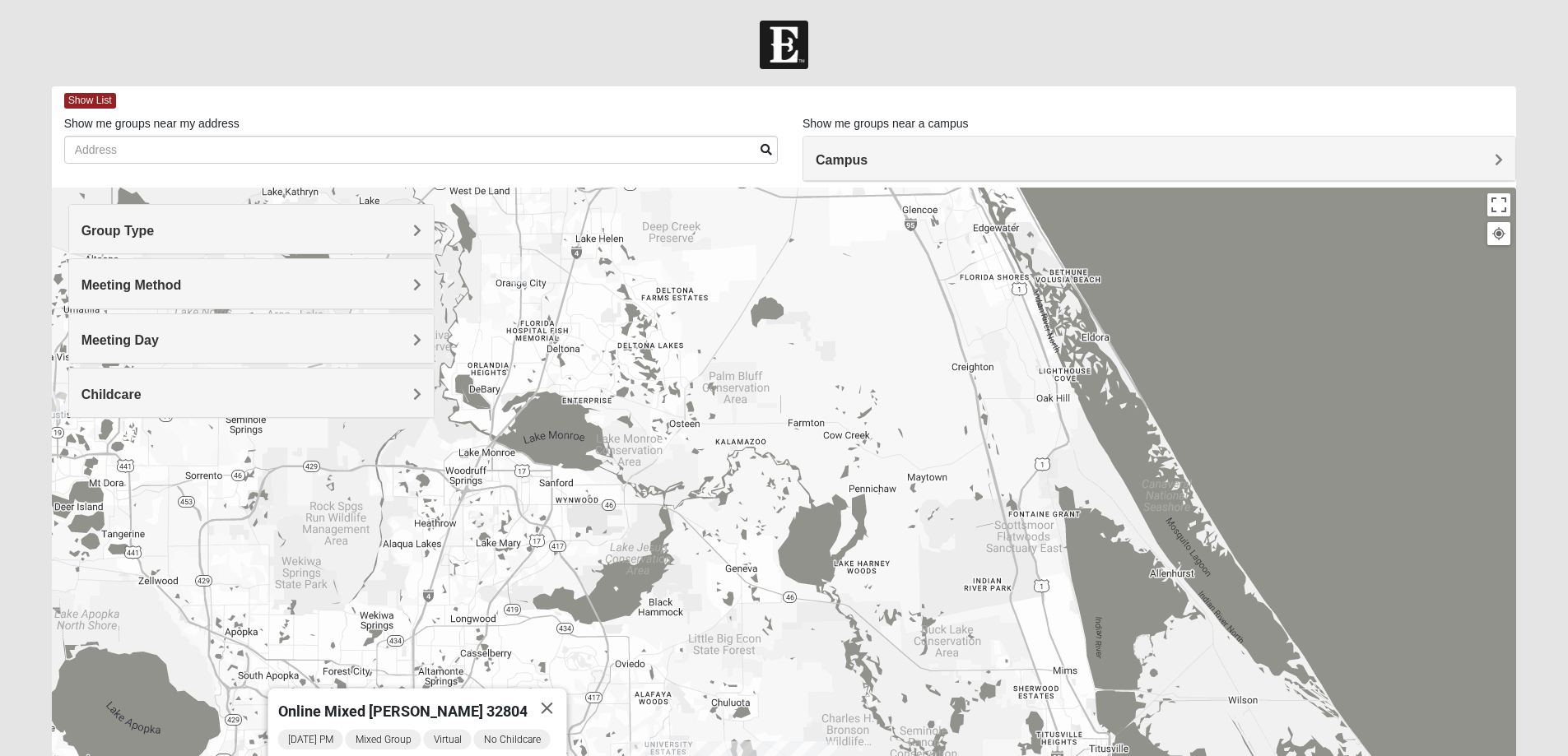
click at [515, 273] on img "Online Mixed Knight/Stuckey 31546" at bounding box center [520, 271] width 33 height 40
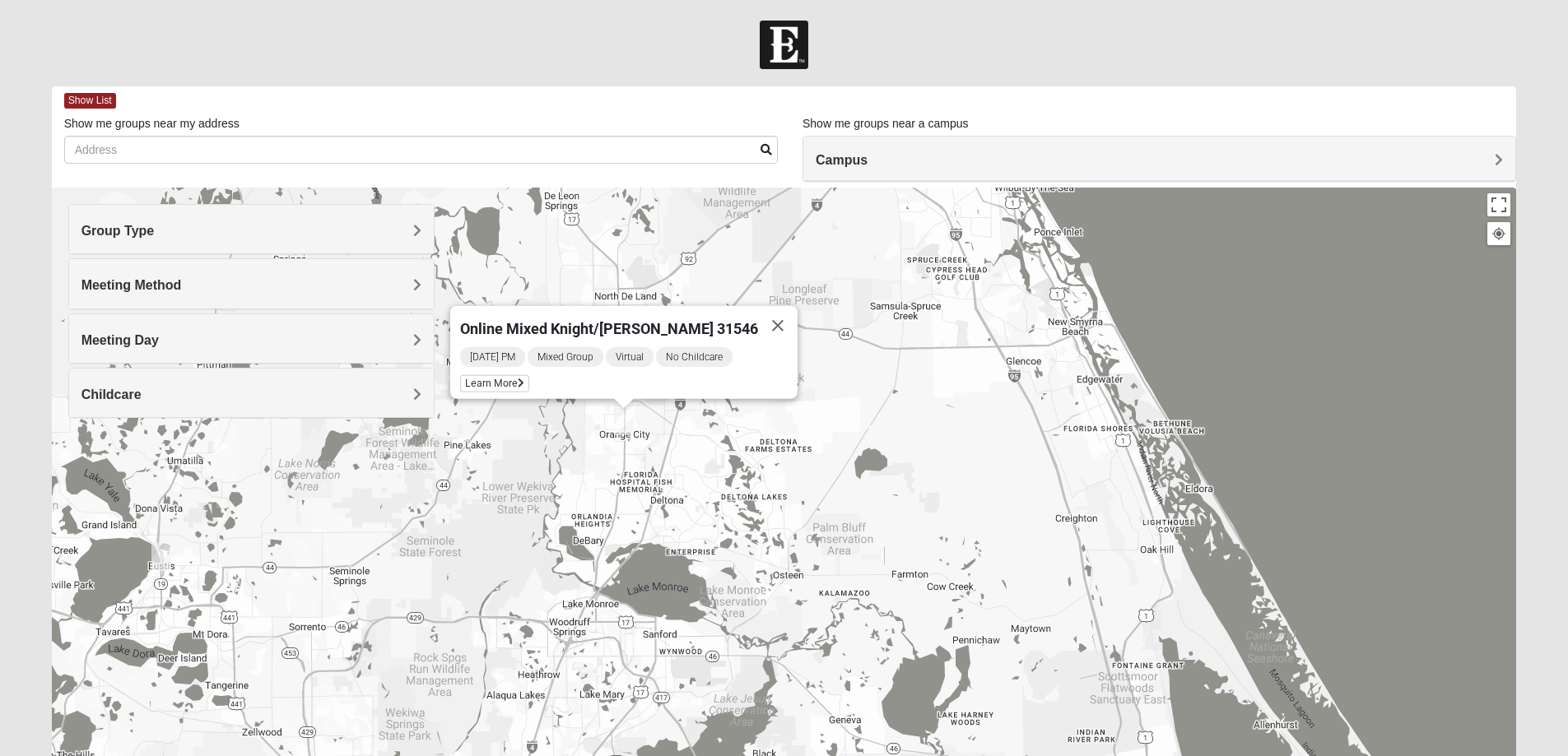
drag, startPoint x: 535, startPoint y: 435, endPoint x: 642, endPoint y: 496, distance: 123.2
click at [642, 496] on div "Online Mixed Knight/[PERSON_NAME] 31546 [DATE] PM Mixed Group Virtual No Childc…" at bounding box center [784, 516] width 1465 height 658
click at [311, 234] on h4 "Group Type" at bounding box center [251, 230] width 340 height 16
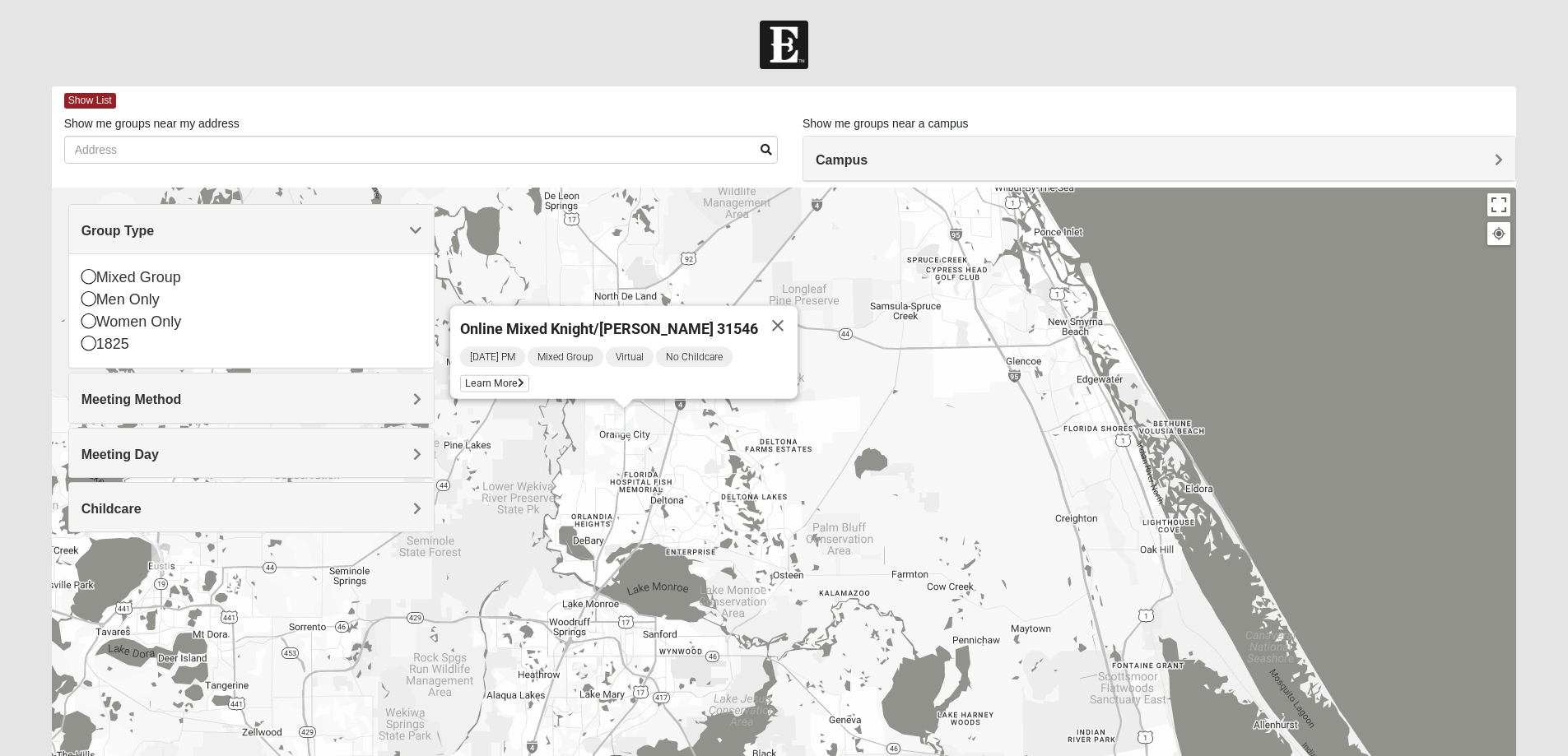
click at [311, 234] on h4 "Group Type" at bounding box center [251, 230] width 340 height 16
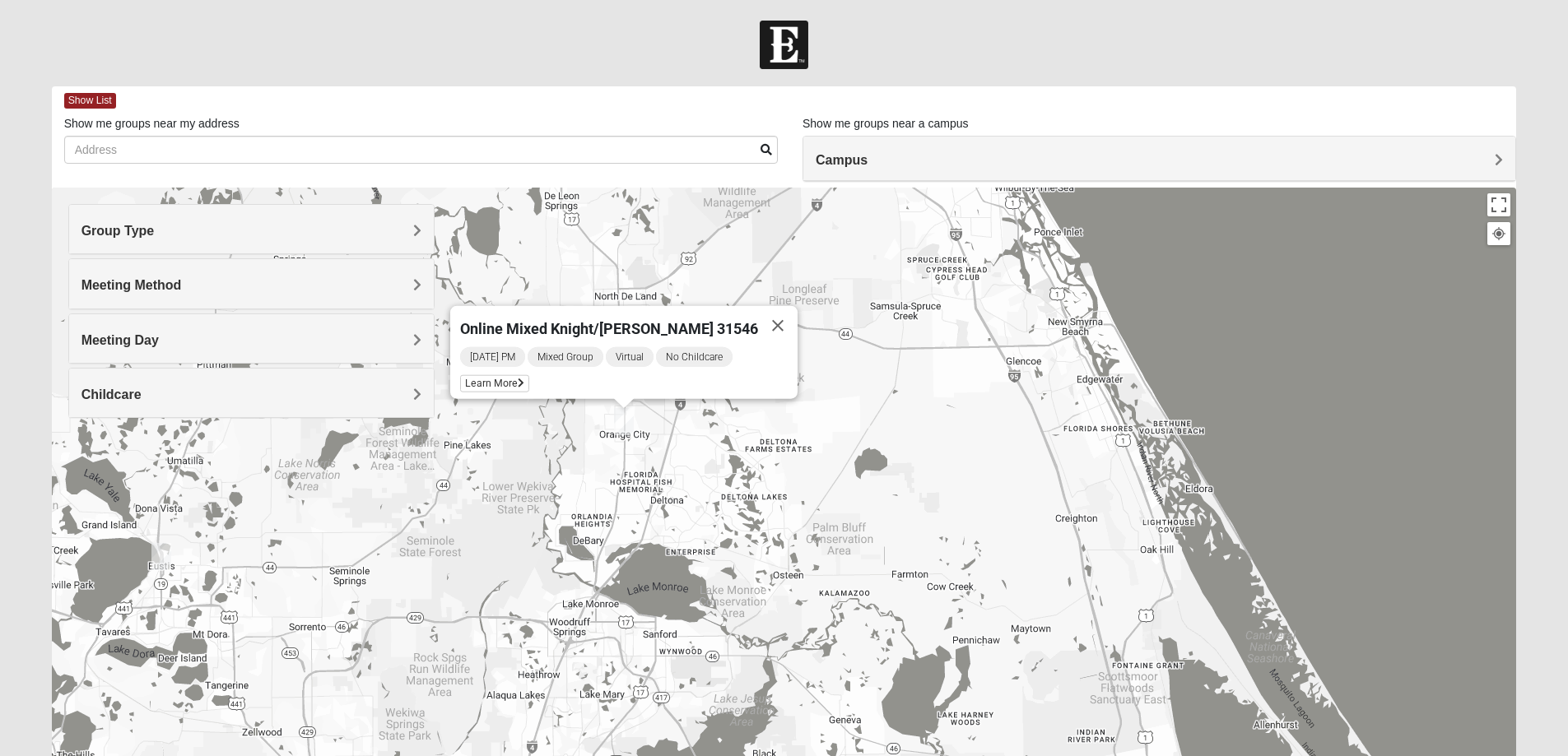
click at [314, 278] on h4 "Meeting Method" at bounding box center [251, 285] width 340 height 16
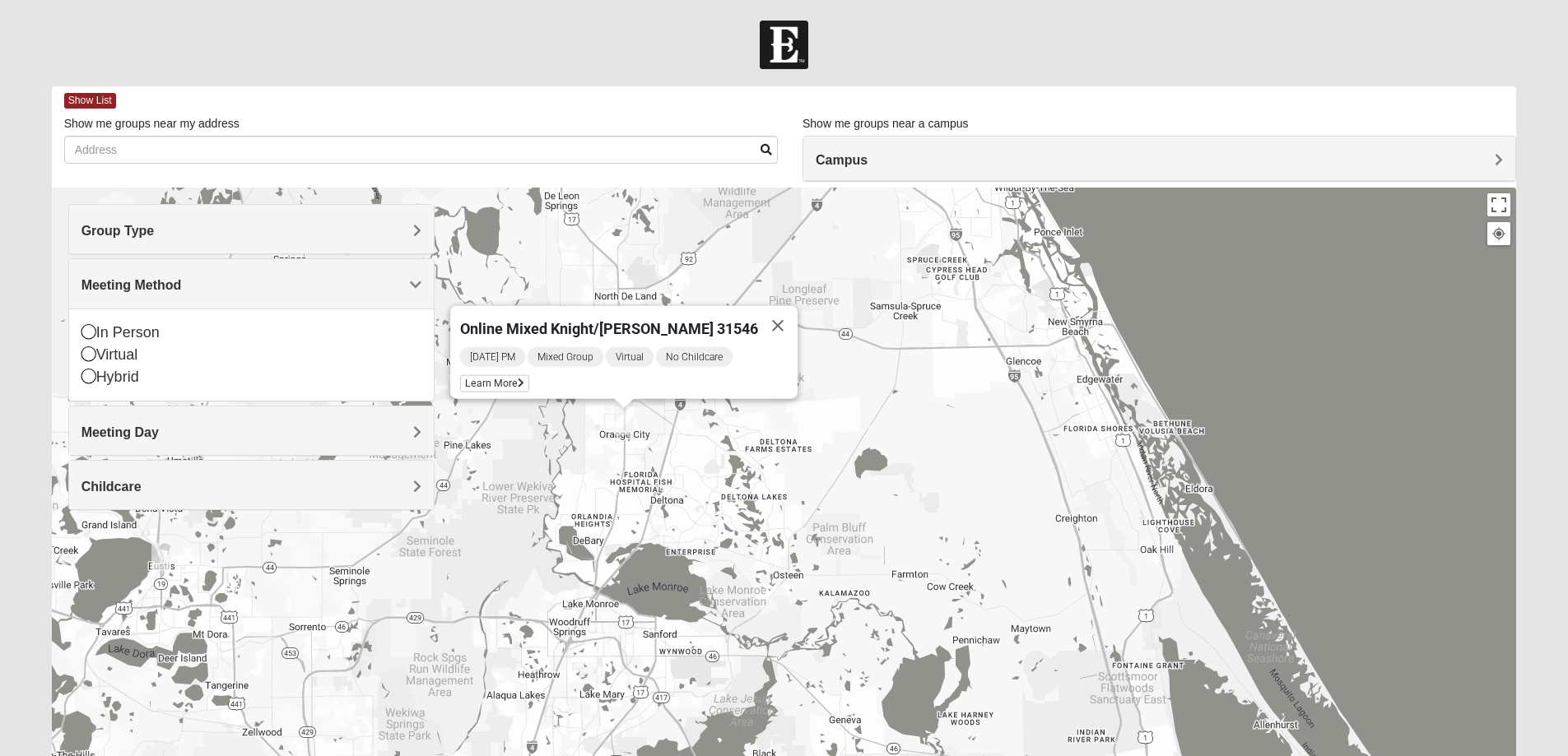
click at [314, 278] on h4 "Meeting Method" at bounding box center [251, 285] width 340 height 16
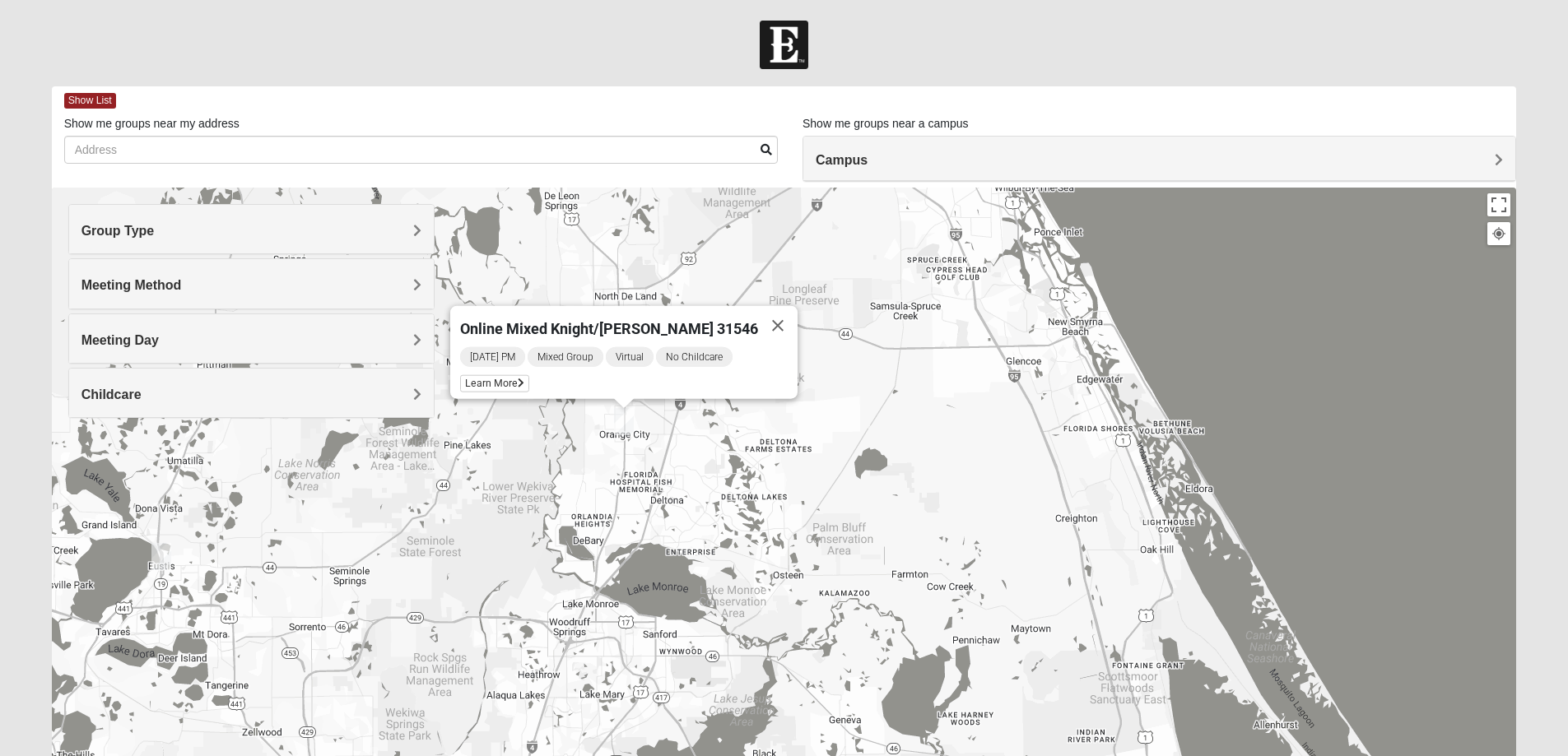
click at [318, 332] on h4 "Meeting Day" at bounding box center [251, 340] width 340 height 16
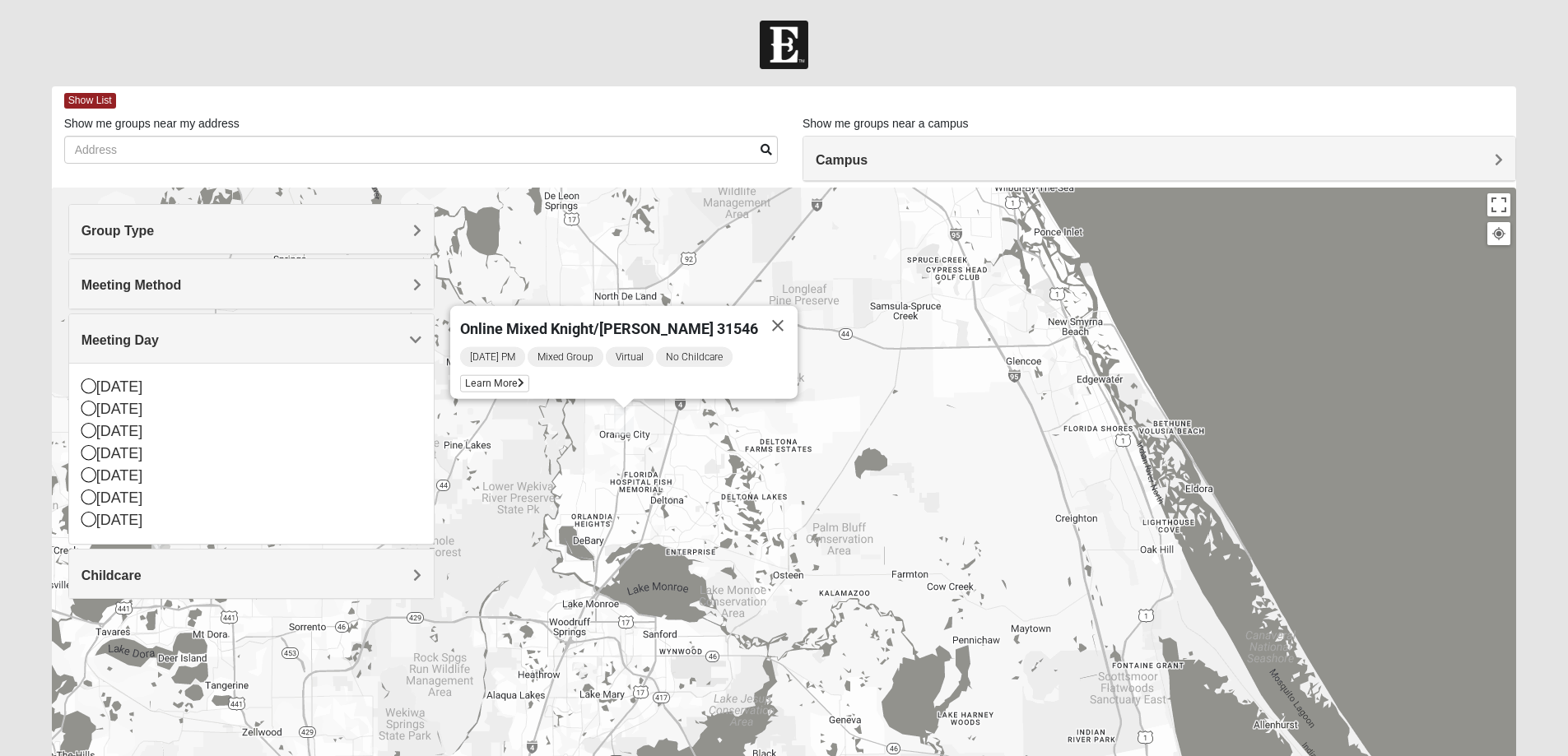
click at [318, 332] on h4 "Meeting Day" at bounding box center [251, 340] width 340 height 16
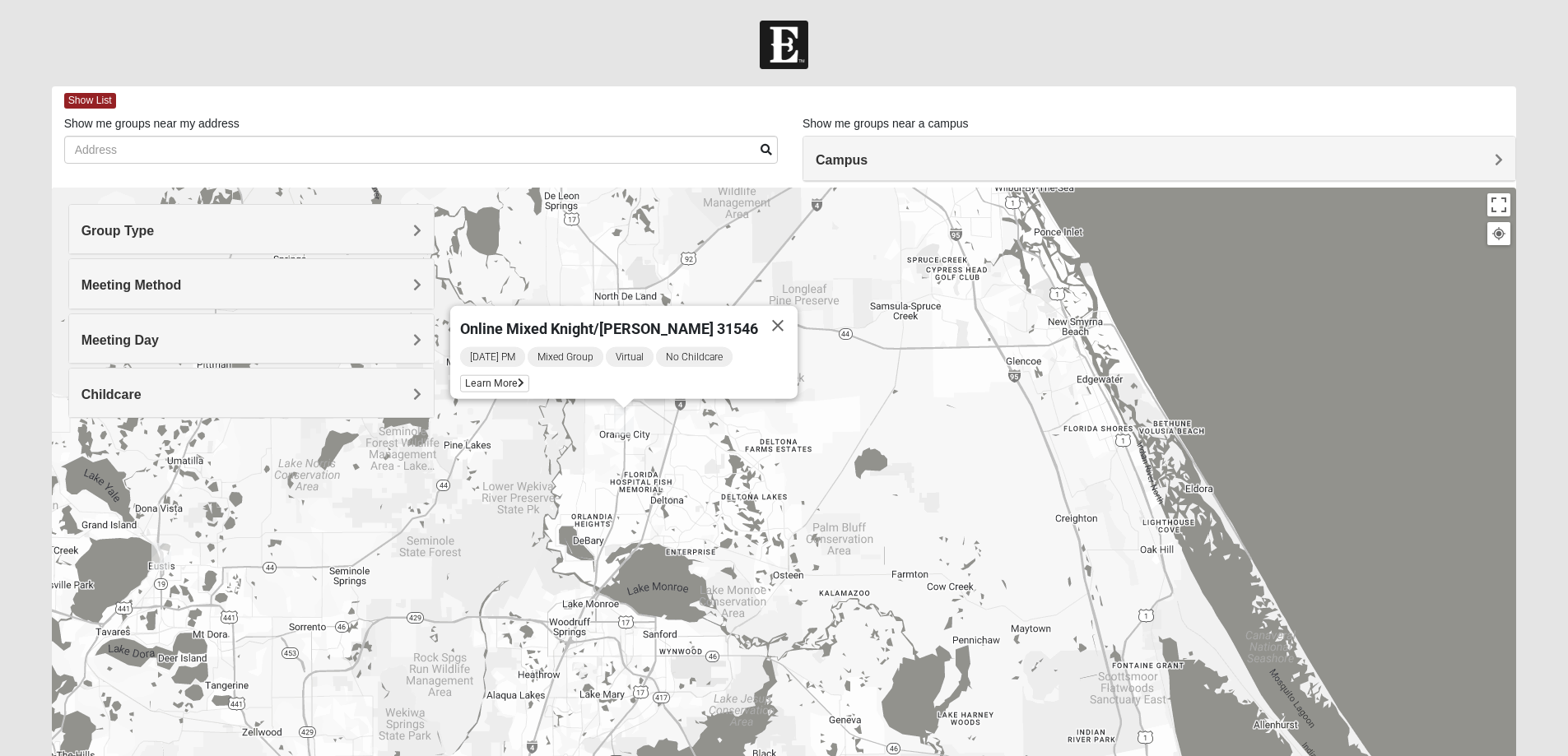
click at [322, 386] on h4 "Childcare" at bounding box center [251, 394] width 340 height 16
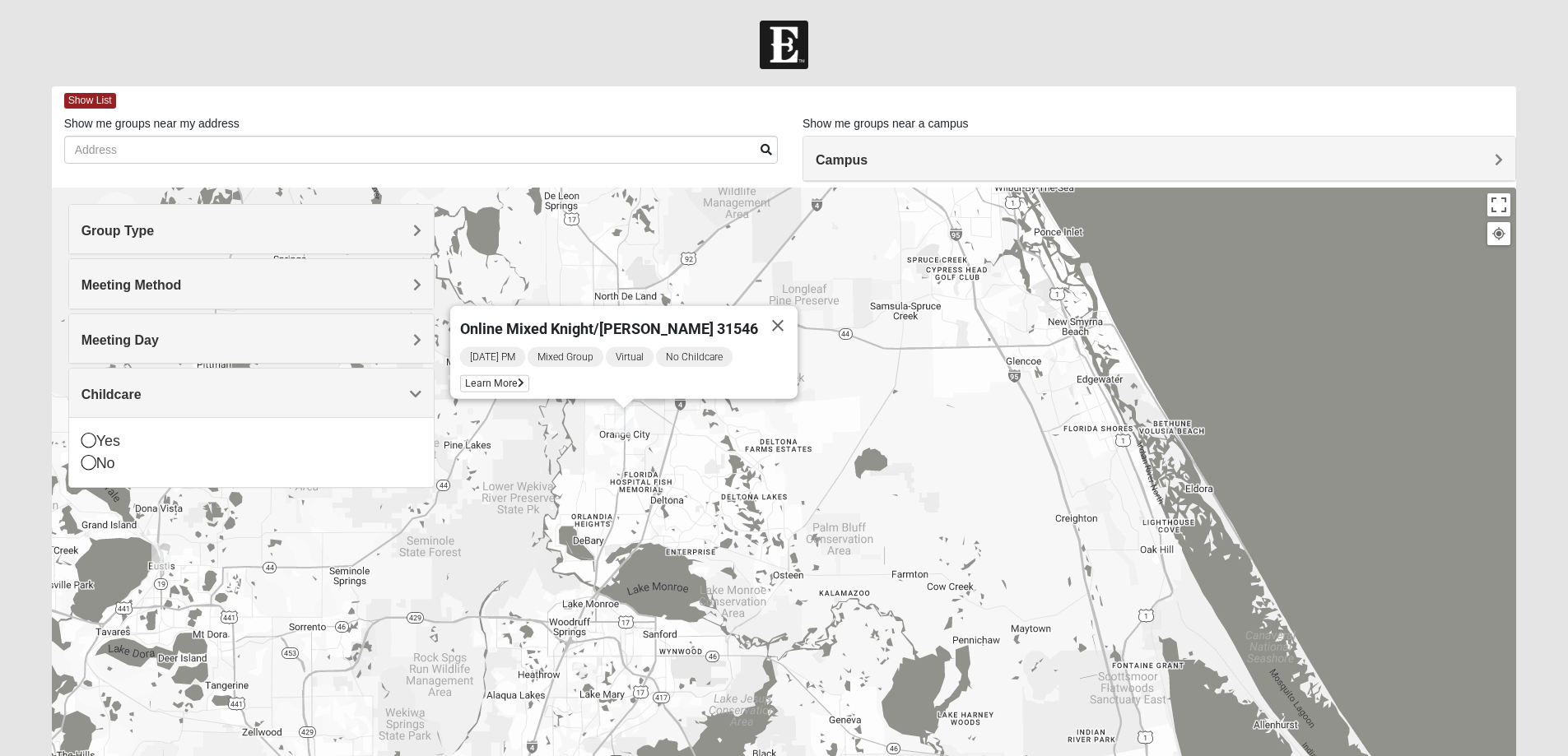
click at [322, 386] on h4 "Childcare" at bounding box center [251, 394] width 340 height 16
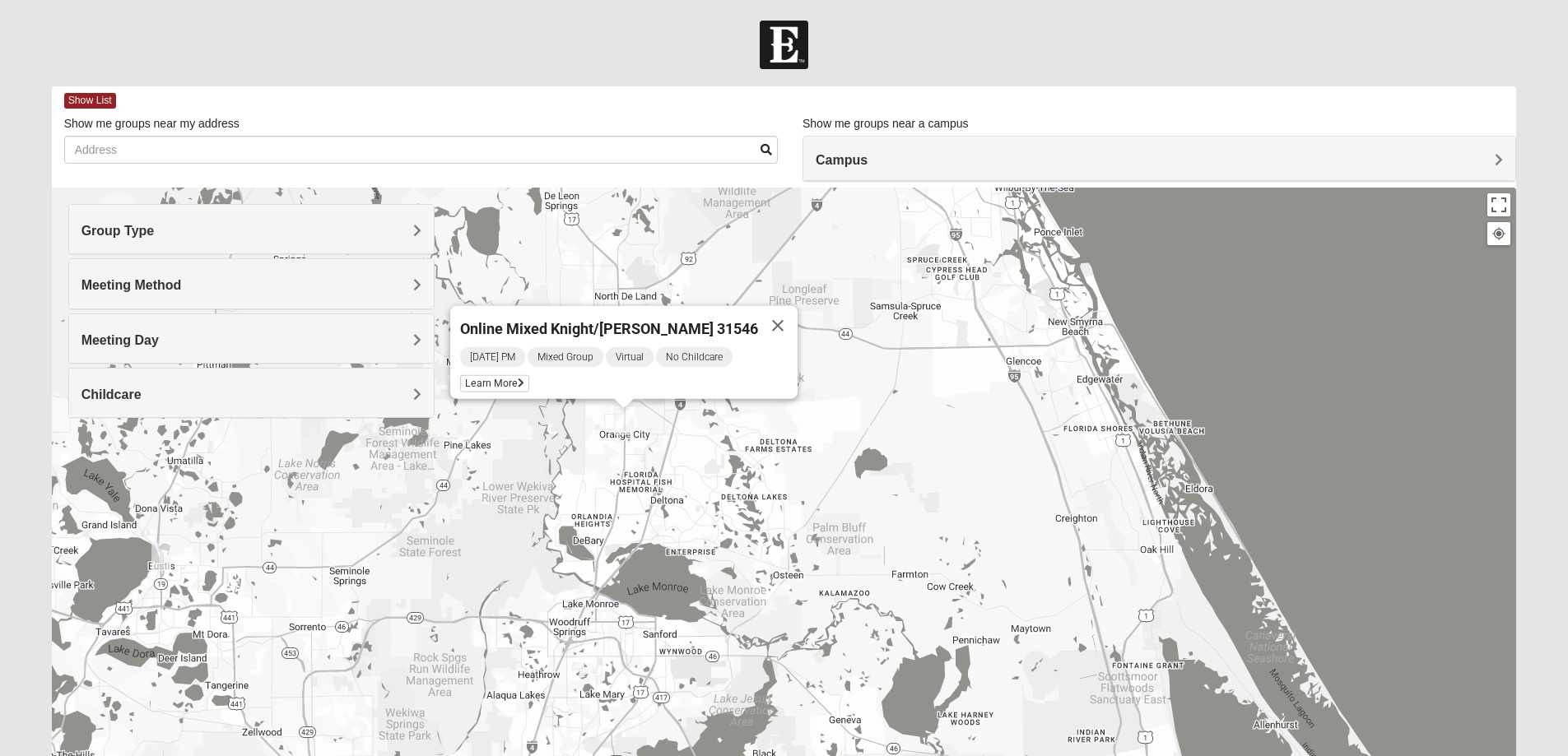
click at [163, 559] on img "Mixed Ferree 32726" at bounding box center [161, 557] width 33 height 40
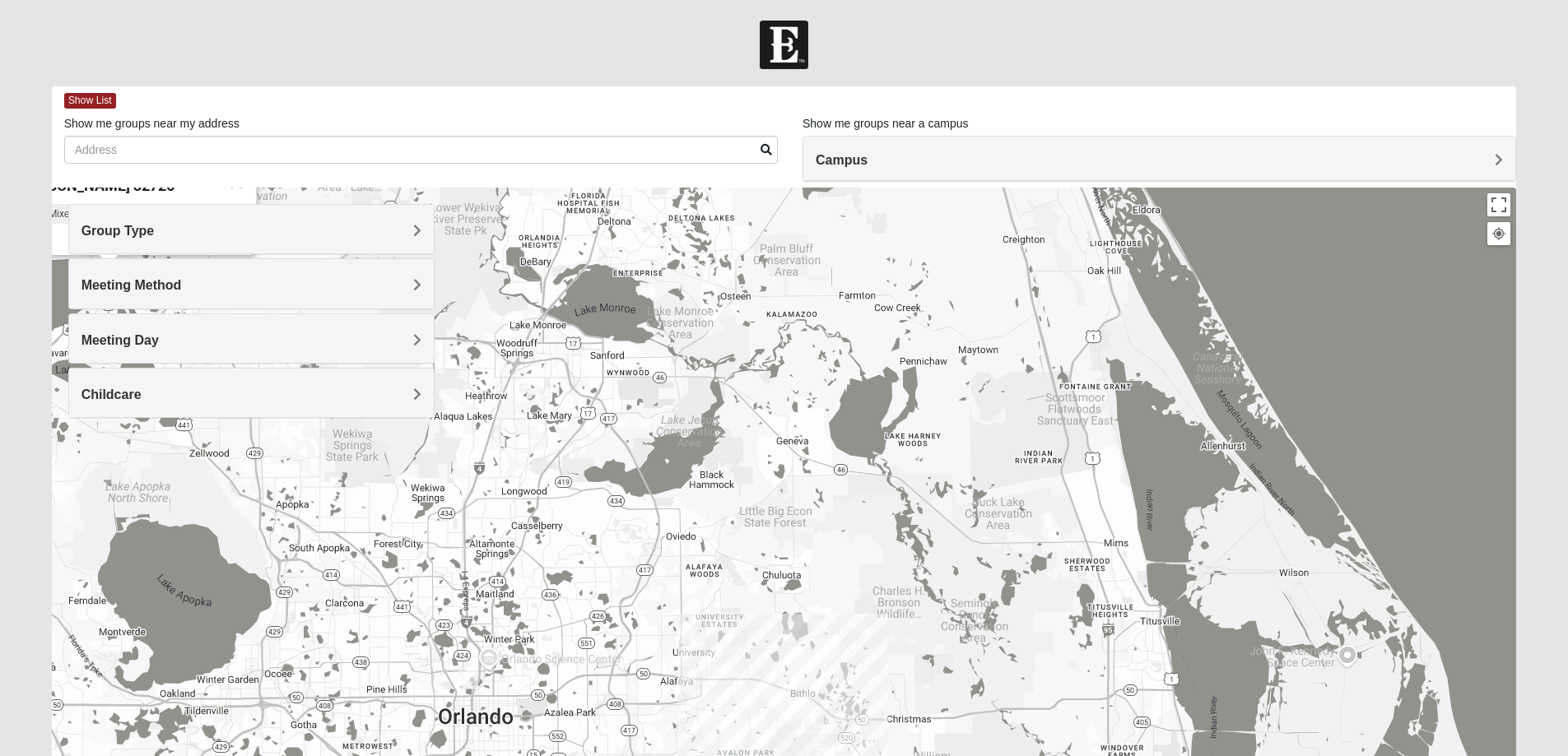
drag, startPoint x: 538, startPoint y: 581, endPoint x: 385, endPoint y: 297, distance: 322.6
click at [385, 297] on div "Group Type Mixed Group Men Only Women Only 1825 Meeting Method In Person Virtual" at bounding box center [784, 516] width 1465 height 658
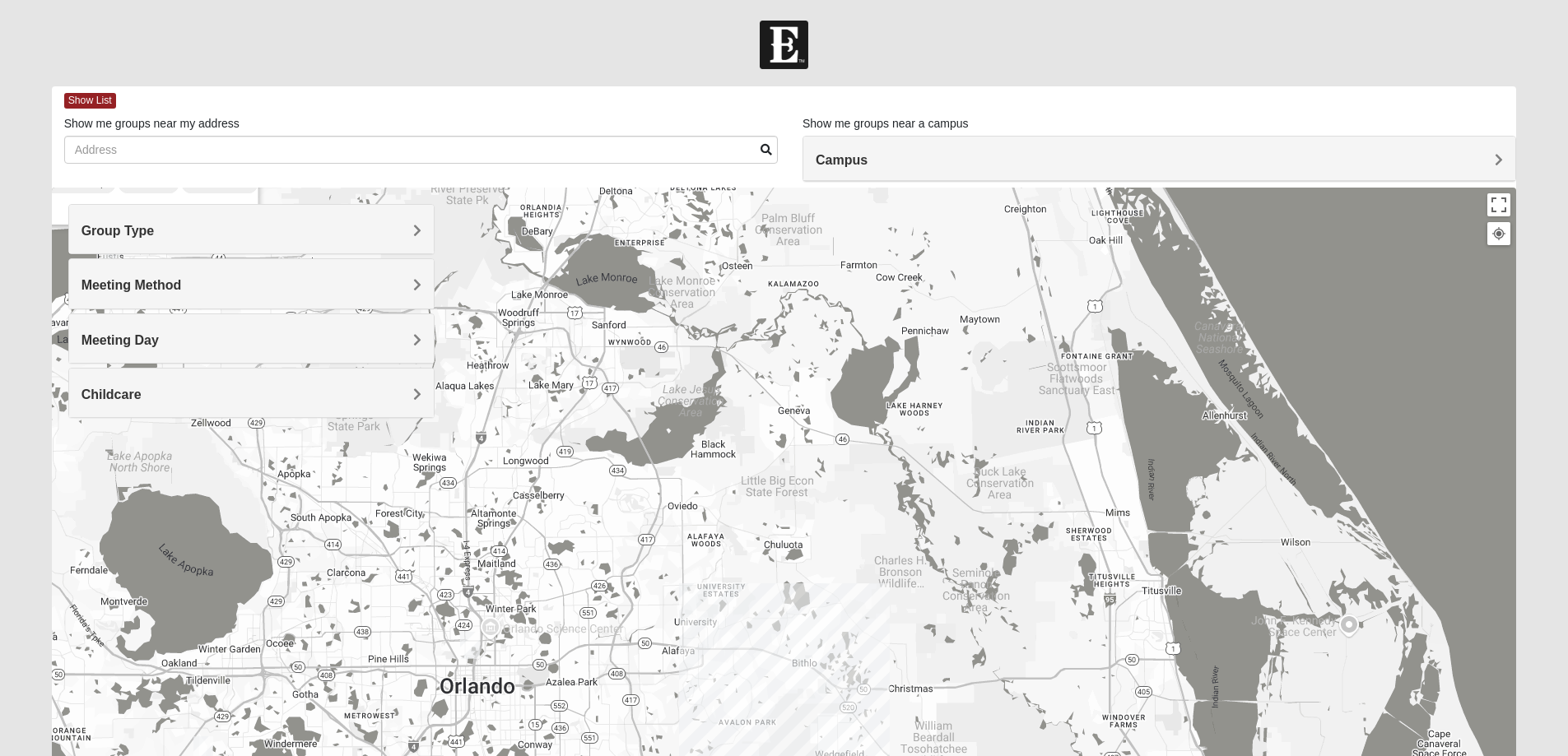
drag, startPoint x: 527, startPoint y: 559, endPoint x: 540, endPoint y: 526, distance: 35.5
click at [540, 526] on div "Mixed [PERSON_NAME] 32726 [DATE] PM Mixed Group In Person No Childcare Learn Mo…" at bounding box center [784, 516] width 1465 height 658
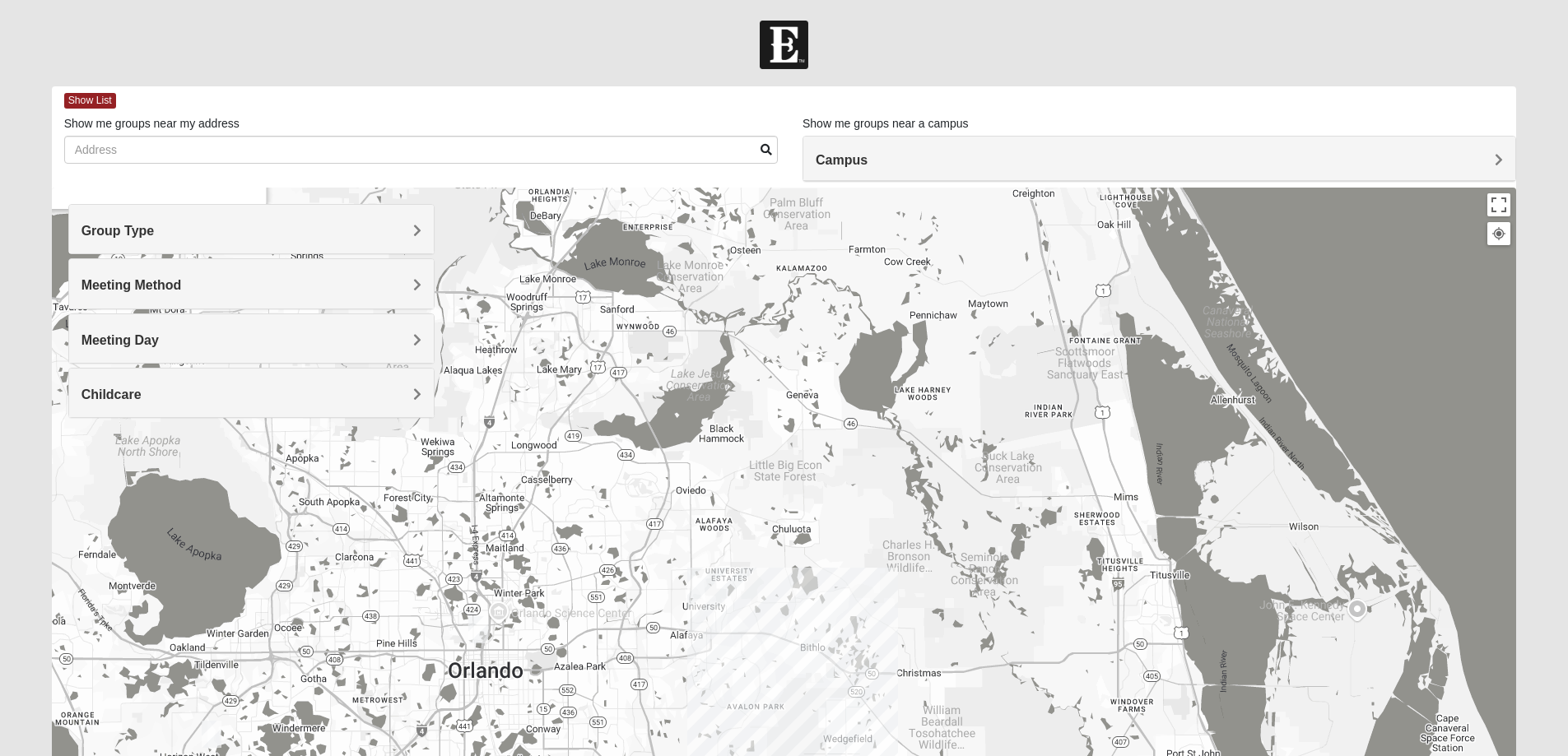
click at [479, 629] on img "Online Mixed Seitz 32804" at bounding box center [478, 630] width 33 height 40
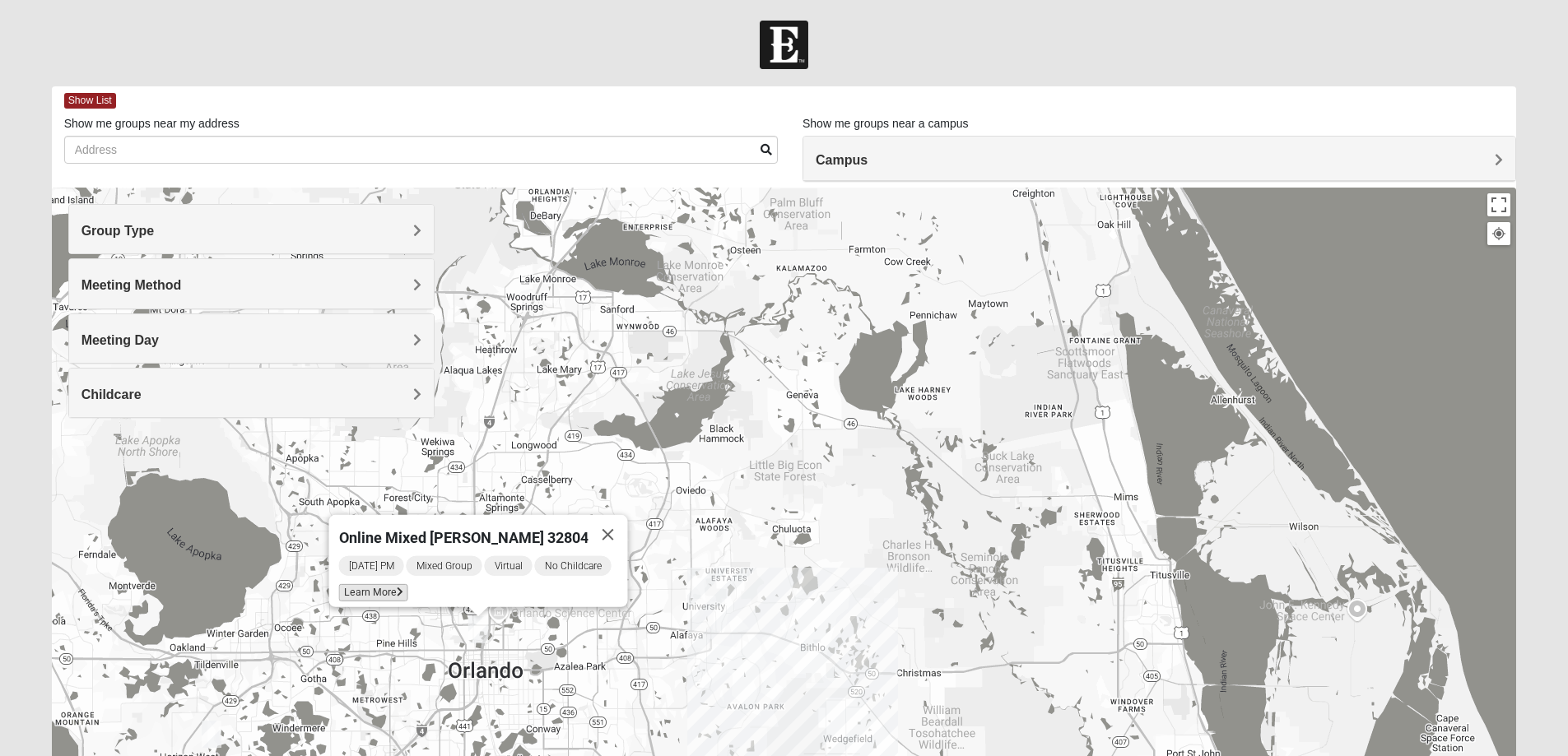
click at [392, 586] on span "Learn More" at bounding box center [373, 593] width 69 height 17
